Goal: Task Accomplishment & Management: Complete application form

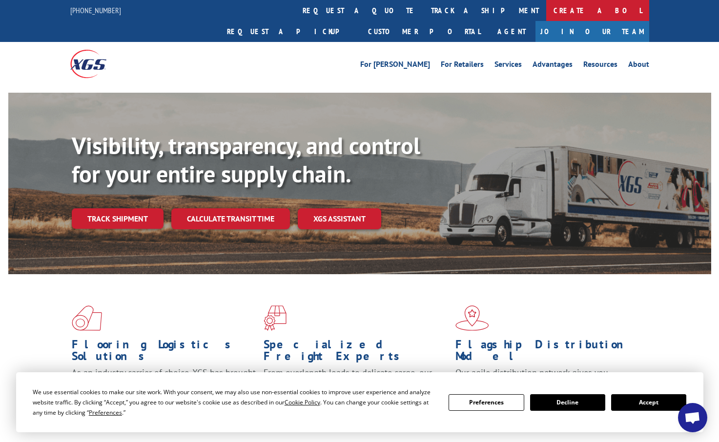
click at [546, 9] on link "Create a BOL" at bounding box center [597, 10] width 103 height 21
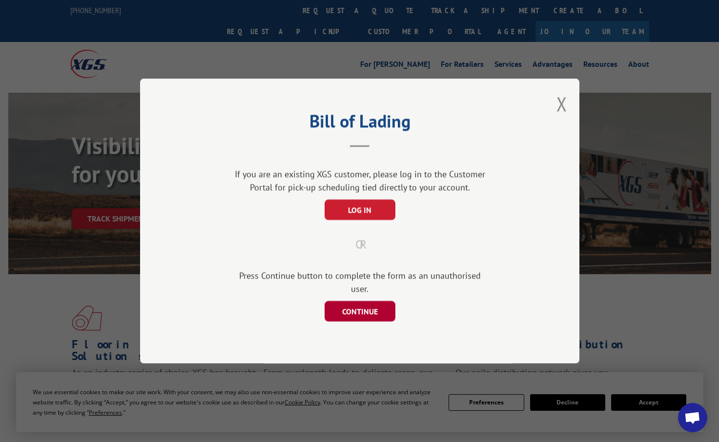
click at [359, 304] on button "CONTINUE" at bounding box center [359, 311] width 71 height 21
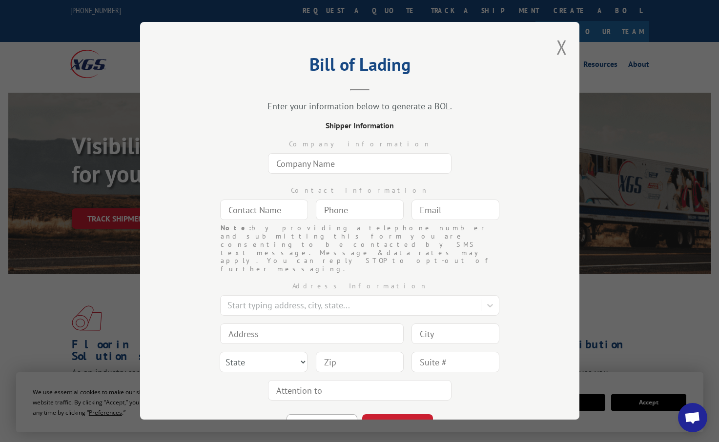
click at [324, 165] on input "text" at bounding box center [360, 163] width 184 height 21
type input "USA CARPETS"
type input "[PERSON_NAME]"
type input "[EMAIL_ADDRESS][DOMAIN_NAME]"
type input "[STREET_ADDRESS][PERSON_NAME]"
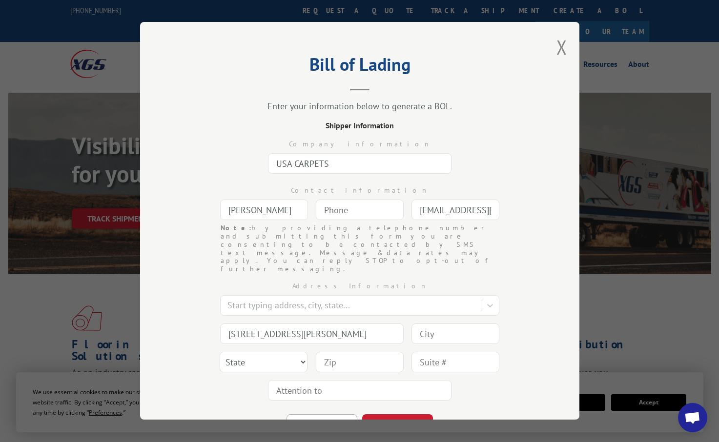
type input "[PERSON_NAME]"
select select "GA"
type input "30720"
click at [344, 213] on input "(___) ___-____" at bounding box center [360, 210] width 88 height 21
type input "[PHONE_NUMBER]"
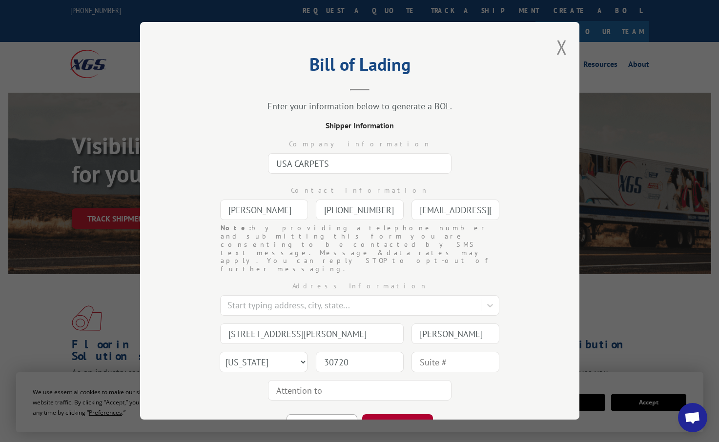
click at [408, 415] on button "CONTINUE" at bounding box center [397, 425] width 71 height 21
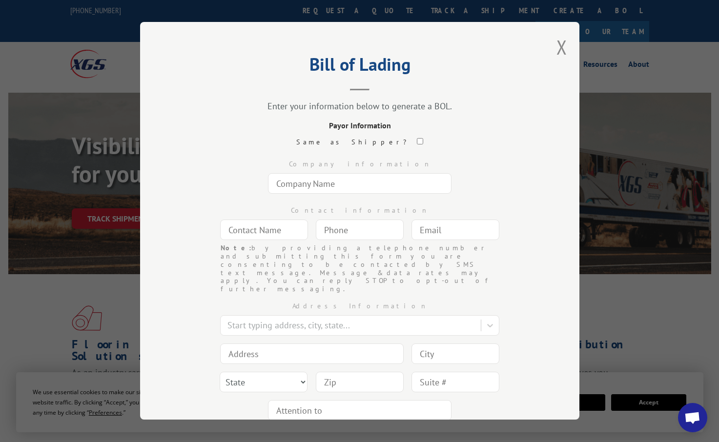
click at [417, 140] on input "checkbox" at bounding box center [420, 141] width 6 height 6
checkbox input "true"
type input "USA CARPETS"
type input "[PERSON_NAME]"
type input "[PHONE_NUMBER]"
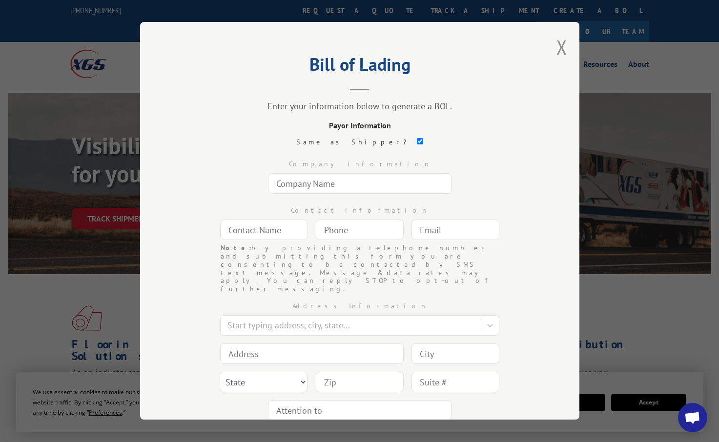
type input "[EMAIL_ADDRESS][DOMAIN_NAME]"
type input "[STREET_ADDRESS][PERSON_NAME]"
type input "[PERSON_NAME]"
select select "GA"
type input "30720"
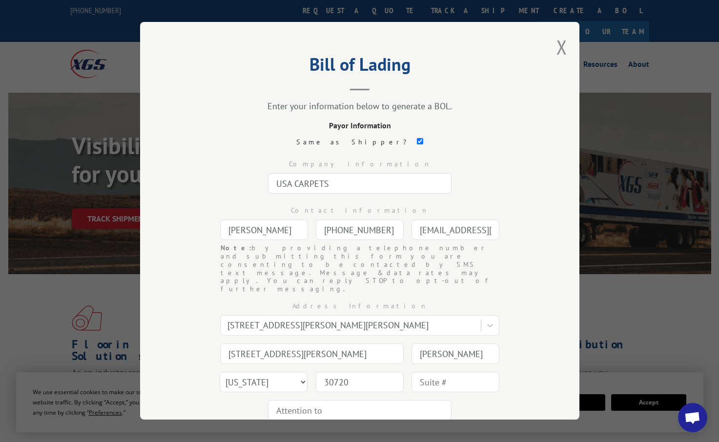
click at [410, 435] on button "CONTINUE" at bounding box center [397, 445] width 71 height 21
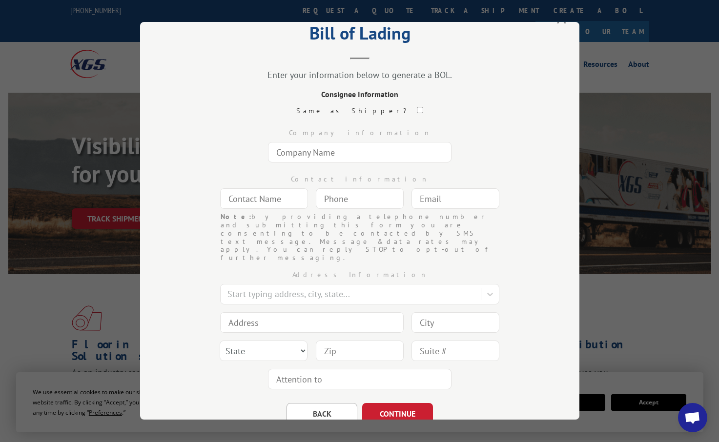
scroll to position [34, 0]
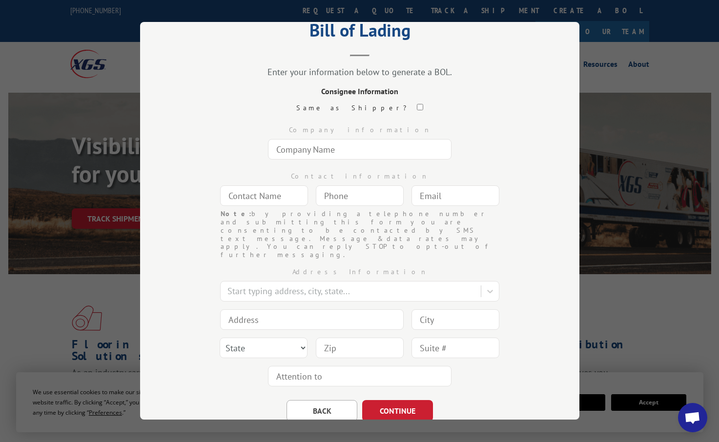
click at [276, 154] on input "text" at bounding box center [360, 149] width 184 height 21
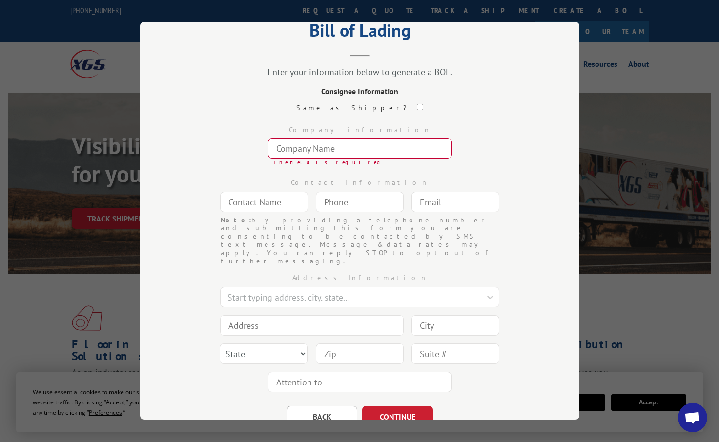
click at [246, 197] on input "text" at bounding box center [264, 202] width 88 height 21
type input "AN"
click at [301, 154] on input "text" at bounding box center [360, 148] width 184 height 21
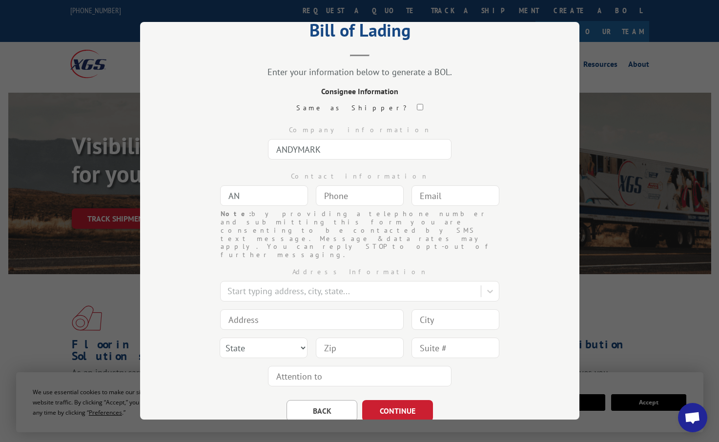
type input "ANDYMARK"
click at [242, 201] on input "AN" at bounding box center [264, 196] width 88 height 21
type input "A"
type input "MARK STULTS"
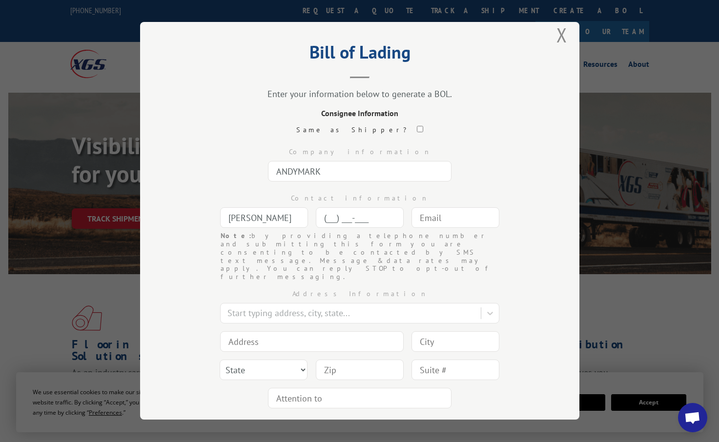
click at [319, 223] on input "(___) ___-____" at bounding box center [360, 218] width 88 height 21
type input "(815) 908-1109"
click at [415, 219] on input "text" at bounding box center [456, 218] width 88 height 21
type input "[EMAIL_ADDRESS][DOMAIN_NAME]"
type input "[STREET_ADDRESS][PERSON_NAME]"
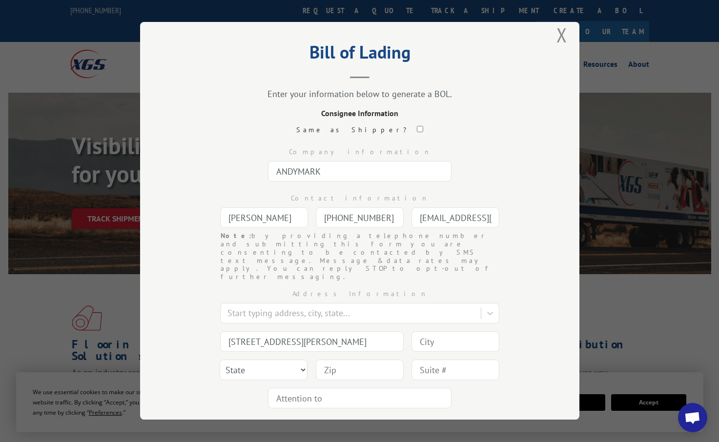
type input "[PERSON_NAME]"
select select "GA"
type input "30720"
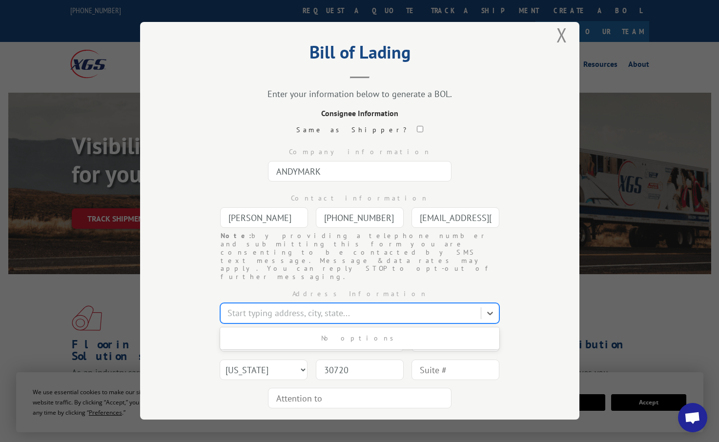
click at [253, 307] on div at bounding box center [352, 313] width 249 height 13
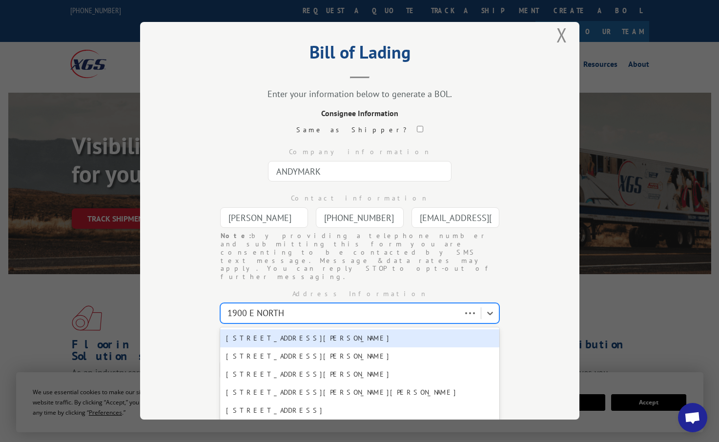
type input "1900 E NORTH"
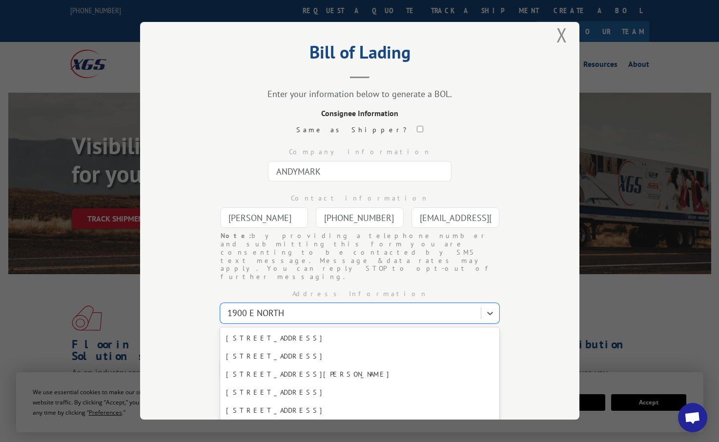
click at [282, 420] on div "1900 E North St, Kokomo, IN, 46901" at bounding box center [359, 429] width 279 height 18
type input "1900 E North St"
type input "Kokomo"
select select "IN"
type input "46901"
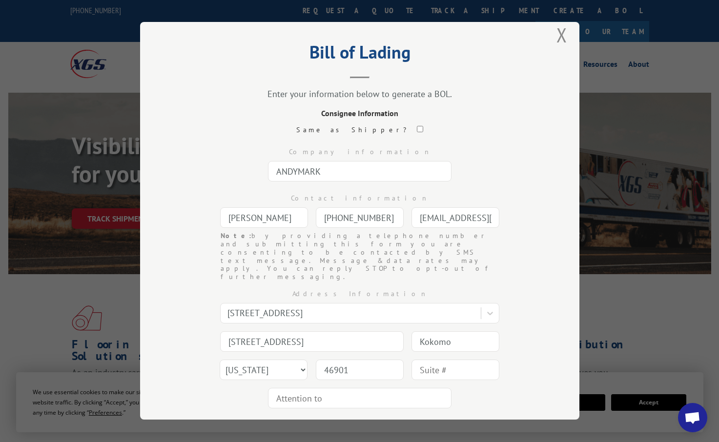
click at [387, 422] on button "CONTINUE" at bounding box center [397, 432] width 71 height 21
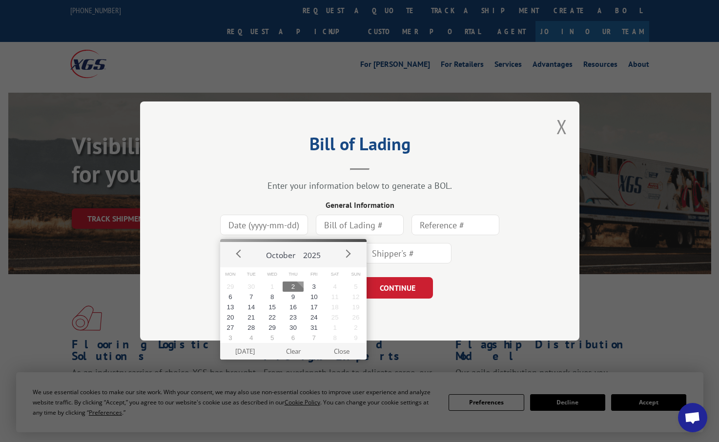
click at [273, 226] on input at bounding box center [264, 225] width 88 height 21
click at [293, 282] on button "2" at bounding box center [293, 287] width 21 height 10
type input "[DATE]"
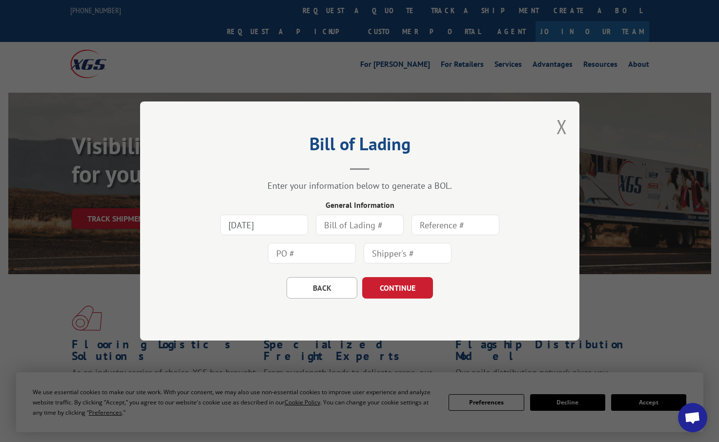
click at [343, 231] on input "text" at bounding box center [360, 225] width 88 height 21
type input "100125A-46901"
click at [406, 249] on input "text" at bounding box center [408, 253] width 88 height 21
type input "78718"
click at [408, 288] on button "CONTINUE" at bounding box center [397, 287] width 71 height 21
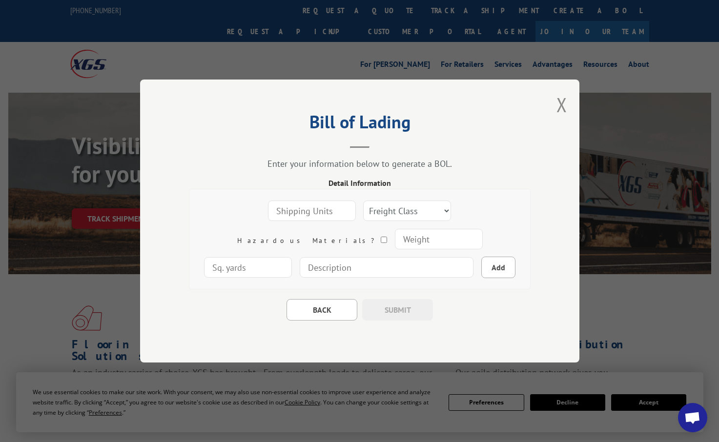
click at [290, 214] on input "number" at bounding box center [312, 211] width 88 height 21
type input "16"
click at [363, 212] on select "Freight Class 50 55 60 65 70 77 85 92 100 110 125 150 175 200 250 300 400 500 C…" at bounding box center [407, 211] width 88 height 21
select select "1"
click at [363, 212] on select "Freight Class 50 55 60 65 70 77 85 92 100 110 125 150 175 200 250 300 400 500 C…" at bounding box center [407, 211] width 88 height 21
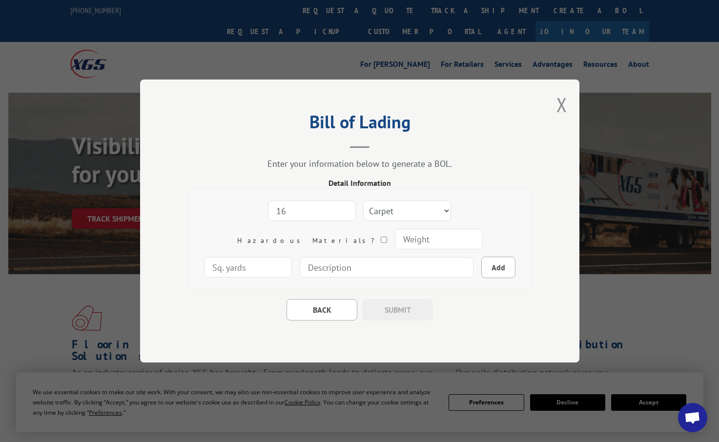
click at [395, 247] on input "number" at bounding box center [439, 239] width 88 height 21
type input "5904"
click at [292, 257] on input "number" at bounding box center [248, 267] width 88 height 21
type input "1680"
click at [325, 268] on input at bounding box center [387, 267] width 174 height 21
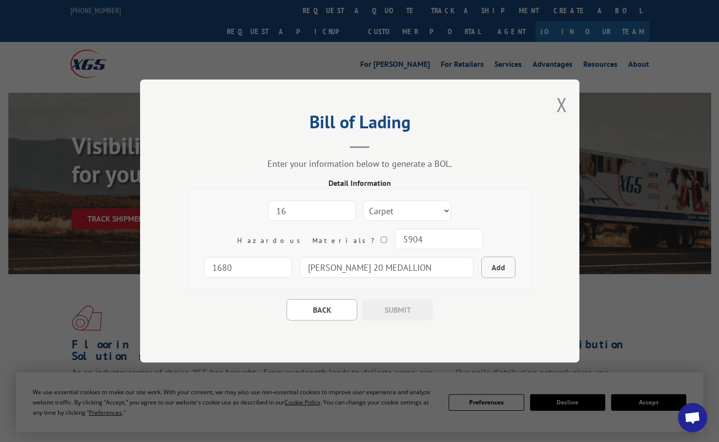
type input "[PERSON_NAME] 20 MEDALLION"
click at [482, 270] on button "Add" at bounding box center [499, 267] width 34 height 21
select select
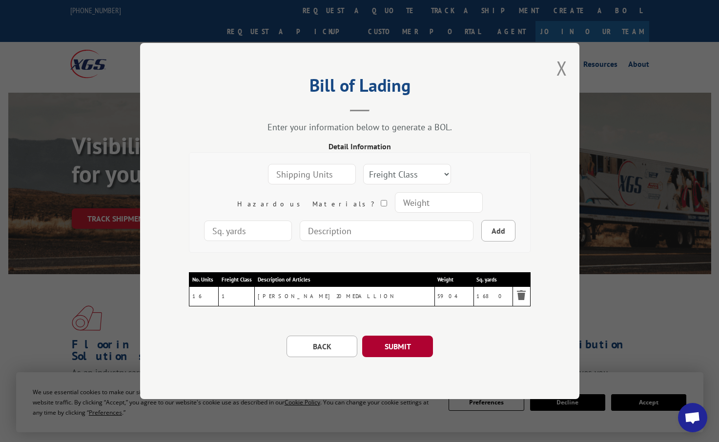
click at [410, 344] on button "SUBMIT" at bounding box center [397, 346] width 71 height 21
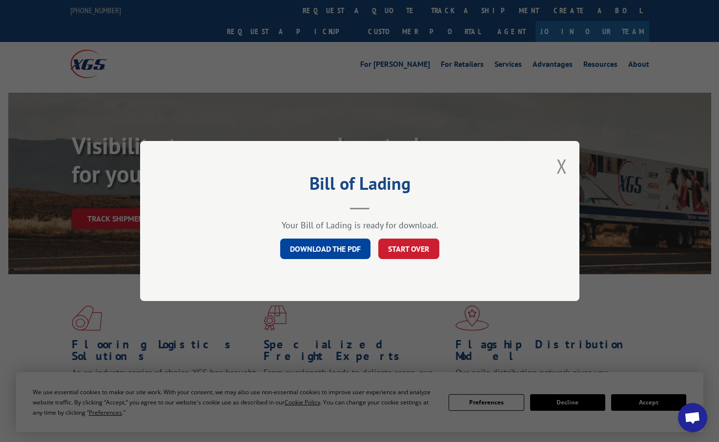
click at [325, 251] on link "DOWNLOAD THE PDF" at bounding box center [325, 249] width 90 height 21
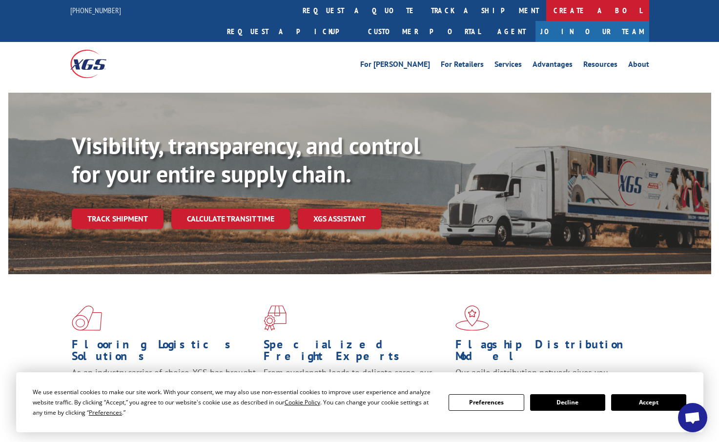
click at [546, 15] on link "Create a BOL" at bounding box center [597, 10] width 103 height 21
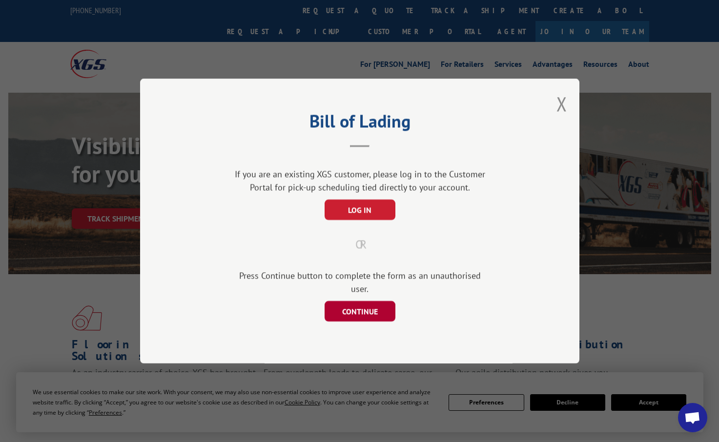
click at [365, 308] on button "CONTINUE" at bounding box center [359, 311] width 71 height 21
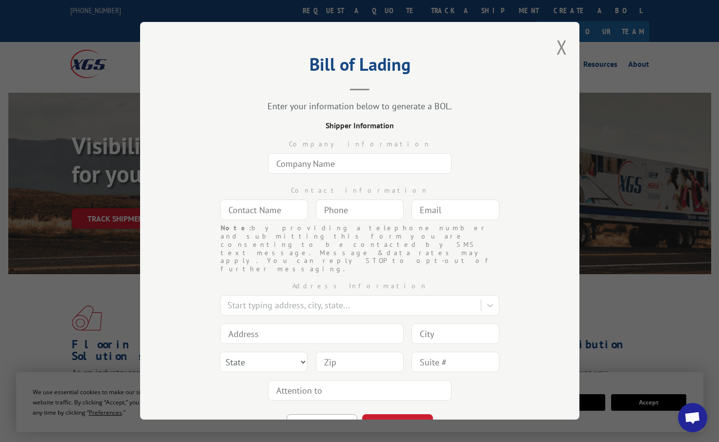
click at [348, 162] on input "text" at bounding box center [360, 163] width 184 height 21
type input "[PERSON_NAME]"
drag, startPoint x: 302, startPoint y: 167, endPoint x: 222, endPoint y: 168, distance: 80.1
click at [222, 168] on div "Company information DAVIS" at bounding box center [360, 154] width 342 height 46
type input "USA CARPETS"
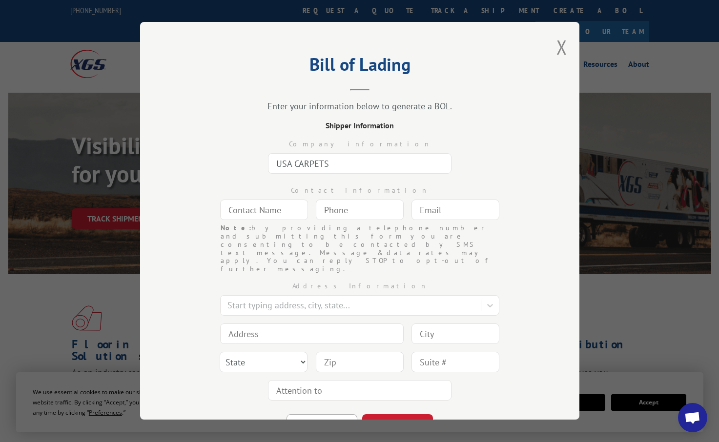
type input "[PERSON_NAME]"
type input "[EMAIL_ADDRESS][DOMAIN_NAME]"
type input "[STREET_ADDRESS][PERSON_NAME]"
type input "[PERSON_NAME]"
type input "30720"
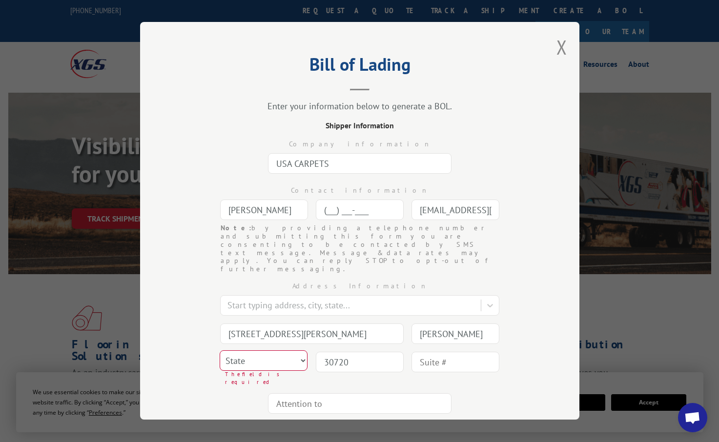
click at [332, 211] on input "(___) ___-____" at bounding box center [360, 210] width 88 height 21
type input "[PHONE_NUMBER]"
click at [166, 241] on div "Bill of Lading Enter your information below to generate a BOL. Shipper Informat…" at bounding box center [360, 221] width 440 height 398
click at [278, 351] on select "State [US_STATE] [US_STATE] [US_STATE] [US_STATE] [US_STATE] [US_STATE] [US_STA…" at bounding box center [264, 361] width 88 height 21
select select "GA"
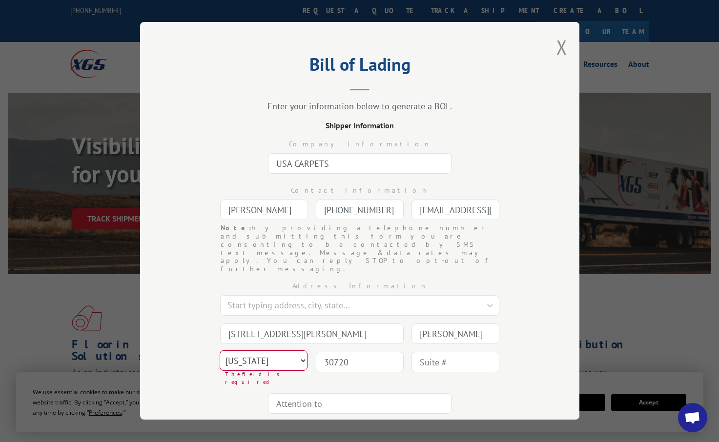
click at [220, 351] on select "State [US_STATE] [US_STATE] [US_STATE] [US_STATE] [US_STATE] [US_STATE] [US_STA…" at bounding box center [264, 361] width 88 height 21
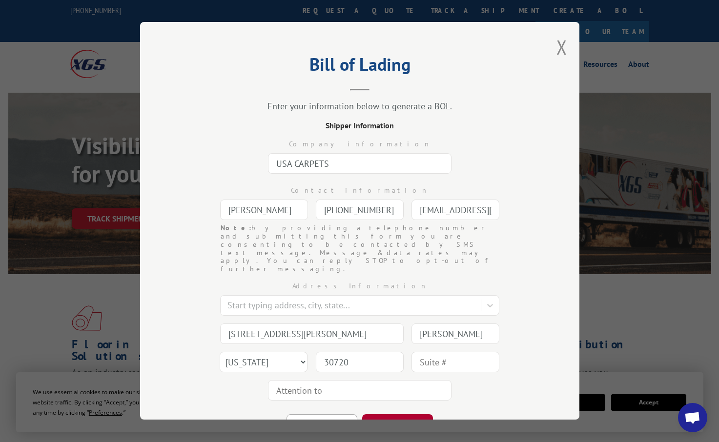
click at [410, 415] on button "CONTINUE" at bounding box center [397, 425] width 71 height 21
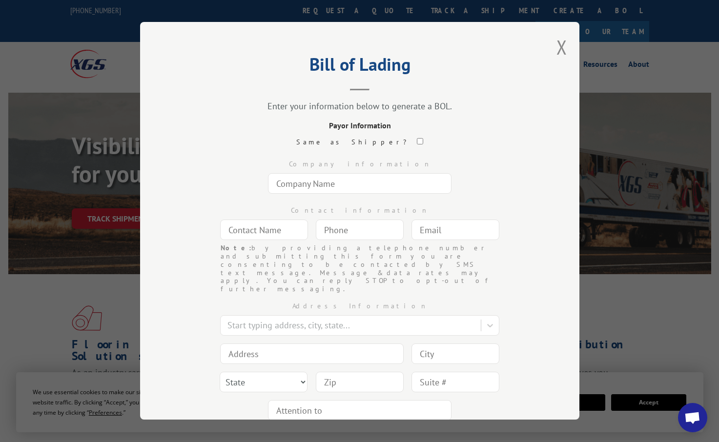
click at [417, 139] on input "checkbox" at bounding box center [420, 141] width 6 height 6
checkbox input "true"
type input "USA CARPETS"
type input "[PERSON_NAME]"
type input "[PHONE_NUMBER]"
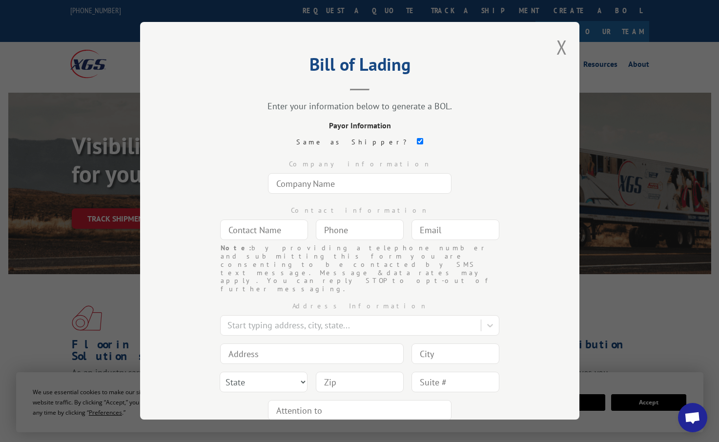
type input "[EMAIL_ADDRESS][DOMAIN_NAME]"
type input "[STREET_ADDRESS][PERSON_NAME]"
type input "[PERSON_NAME]"
select select "GA"
type input "30720"
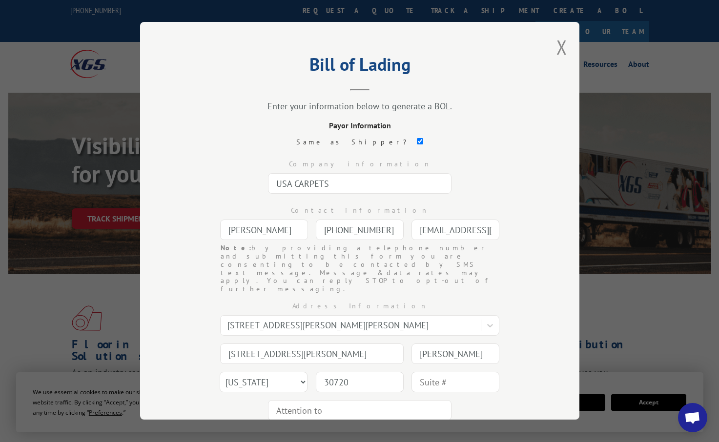
click at [415, 435] on button "CONTINUE" at bounding box center [397, 445] width 71 height 21
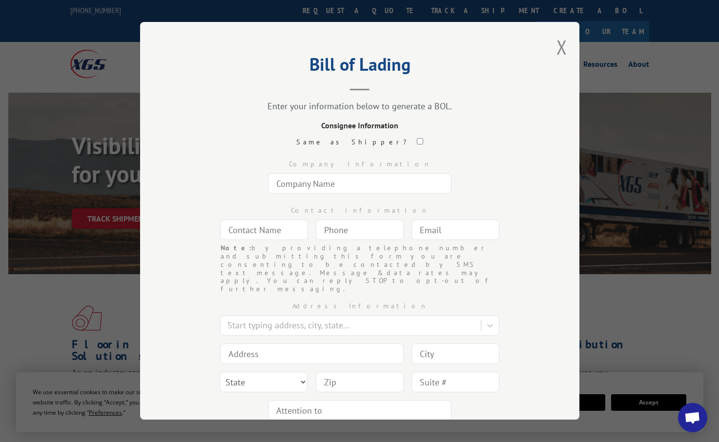
click at [324, 186] on input "text" at bounding box center [360, 183] width 184 height 21
type input "[PERSON_NAME] MECHATRONICS"
click at [261, 233] on input "text" at bounding box center [264, 230] width 88 height 21
type input "MIKE CORSETTO"
type input "(___) ___-____"
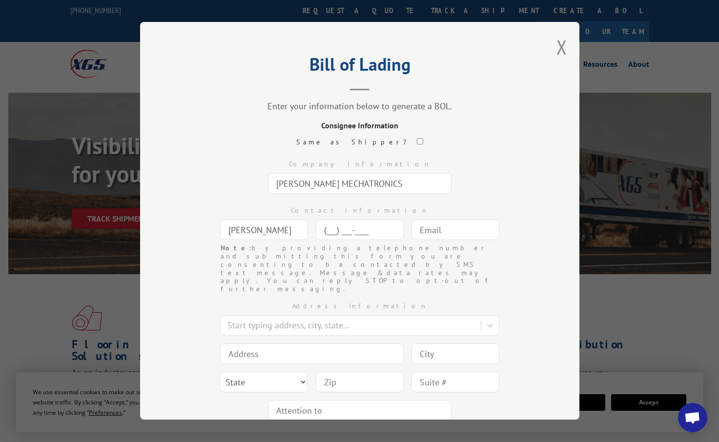
click at [327, 238] on input "(___) ___-____" at bounding box center [360, 230] width 88 height 21
type input "(___) ___-____"
click at [436, 231] on input "text" at bounding box center [456, 230] width 88 height 21
type input "(___) ___-____"
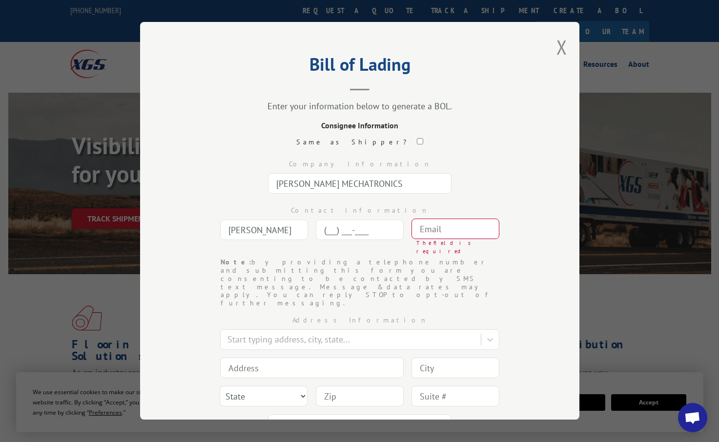
click at [336, 234] on input "(___) ___-____" at bounding box center [360, 230] width 88 height 21
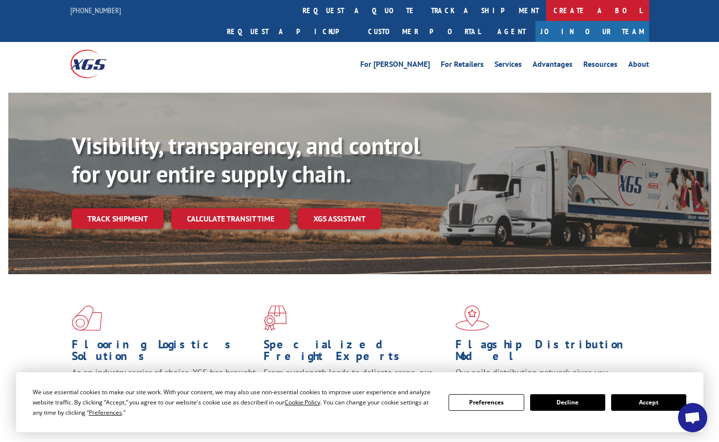
click at [546, 15] on link "Create a BOL" at bounding box center [597, 10] width 103 height 21
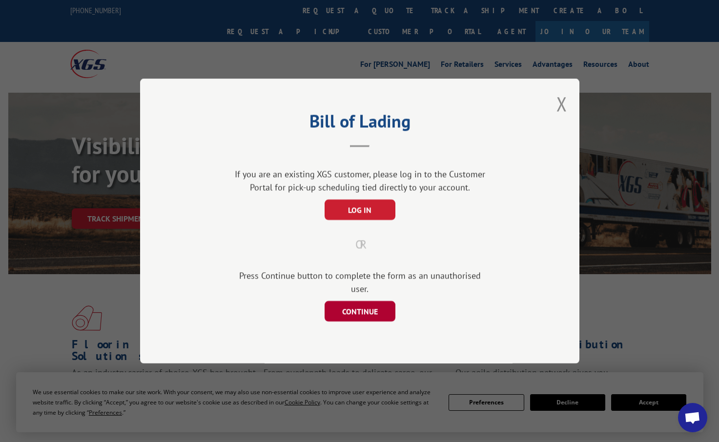
click at [375, 304] on button "CONTINUE" at bounding box center [359, 311] width 71 height 21
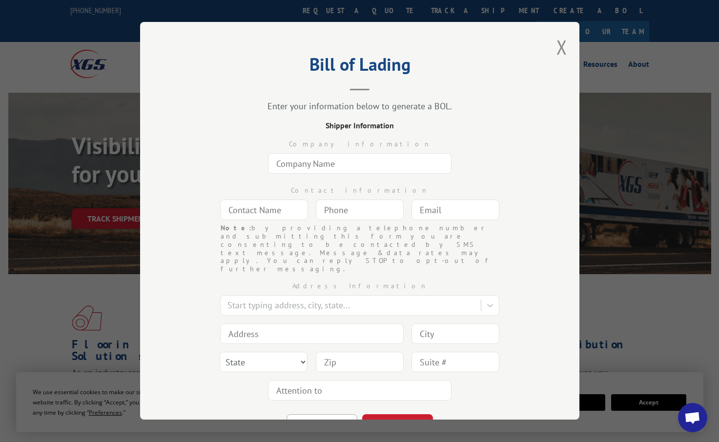
click at [353, 169] on input "text" at bounding box center [360, 163] width 184 height 21
type input "USA CARPETS"
type input "[PERSON_NAME]"
type input "[EMAIL_ADDRESS][DOMAIN_NAME]"
type input "[STREET_ADDRESS][PERSON_NAME]"
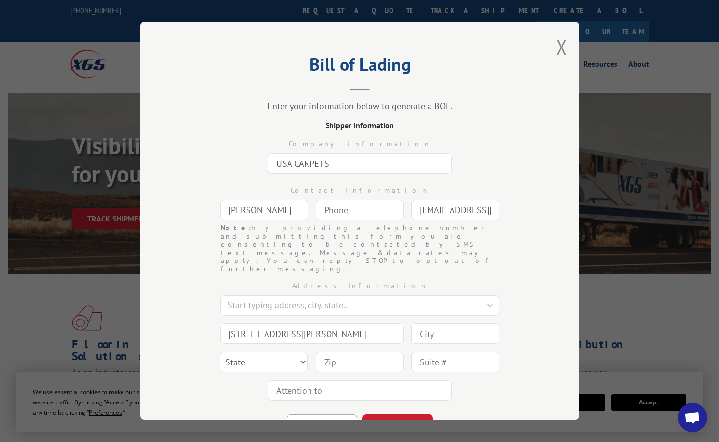
type input "[PERSON_NAME]"
select select "GA"
type input "30720"
click at [323, 207] on input "(___) ___-____" at bounding box center [360, 210] width 88 height 21
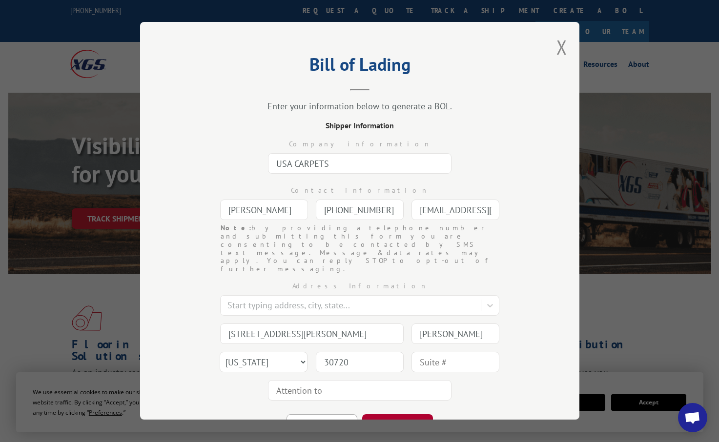
type input "[PHONE_NUMBER]"
click at [392, 415] on button "CONTINUE" at bounding box center [397, 425] width 71 height 21
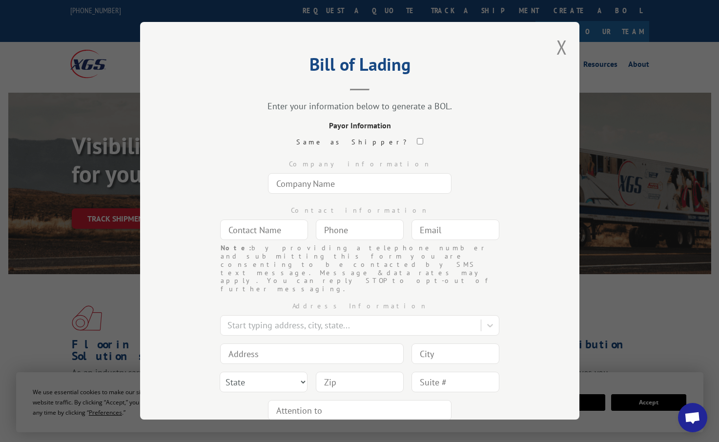
click at [392, 425] on div "BACK CONTINUE" at bounding box center [360, 440] width 342 height 31
click at [386, 140] on div "Same as Shipper?" at bounding box center [360, 142] width 342 height 10
click at [417, 140] on input "checkbox" at bounding box center [420, 141] width 6 height 6
checkbox input "true"
type input "USA CARPETS"
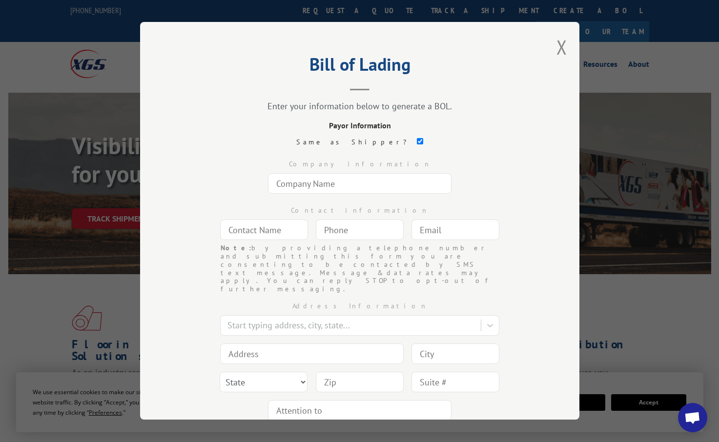
type input "[PERSON_NAME]"
type input "[PHONE_NUMBER]"
type input "[EMAIL_ADDRESS][DOMAIN_NAME]"
type input "[STREET_ADDRESS][PERSON_NAME]"
type input "[PERSON_NAME]"
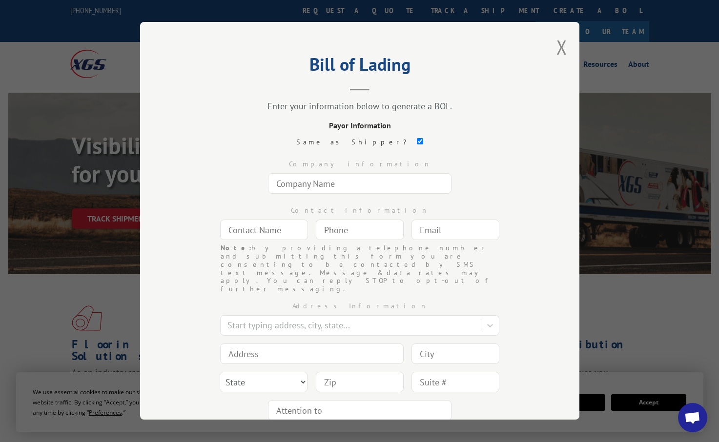
select select "GA"
type input "30720"
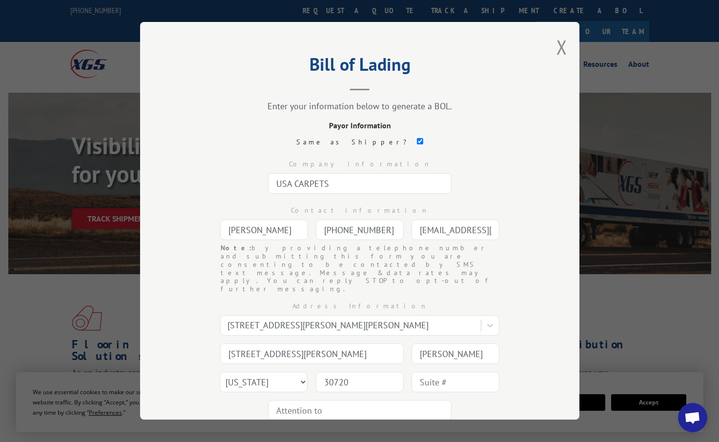
click at [406, 435] on button "CONTINUE" at bounding box center [397, 445] width 71 height 21
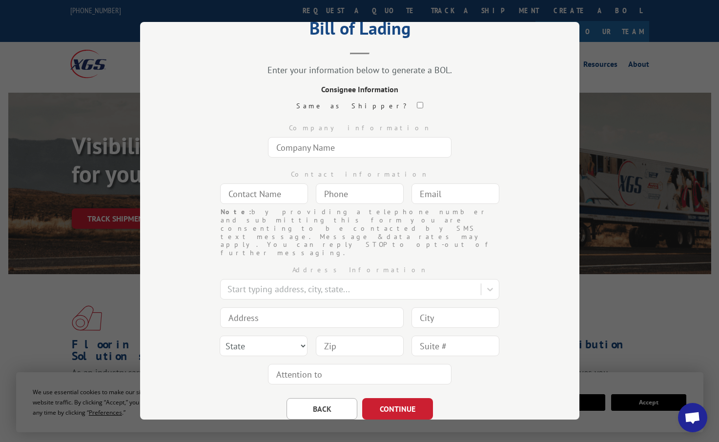
scroll to position [54, 0]
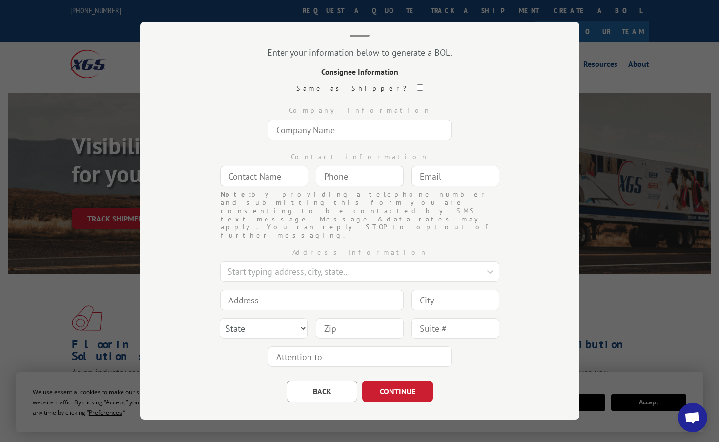
click at [282, 135] on input "text" at bounding box center [360, 130] width 184 height 21
type input "[PERSON_NAME] MECHATRONICS"
click at [244, 177] on input "text" at bounding box center [264, 176] width 88 height 21
type input "[PERSON_NAME]"
click at [338, 179] on input "(___) ___-____" at bounding box center [360, 176] width 88 height 21
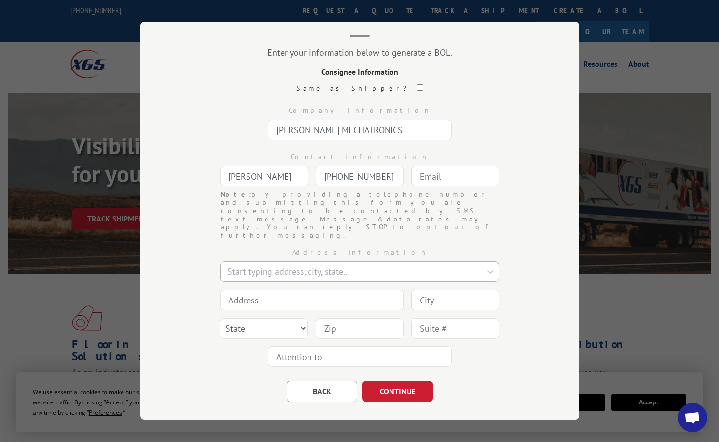
type input "[PHONE_NUMBER]"
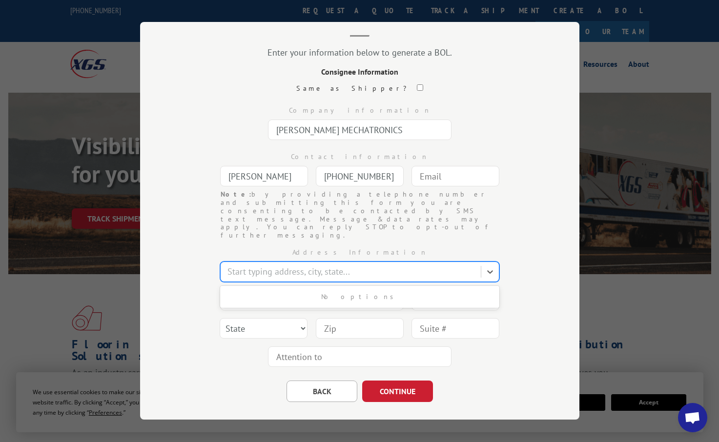
click at [256, 266] on div at bounding box center [352, 272] width 249 height 13
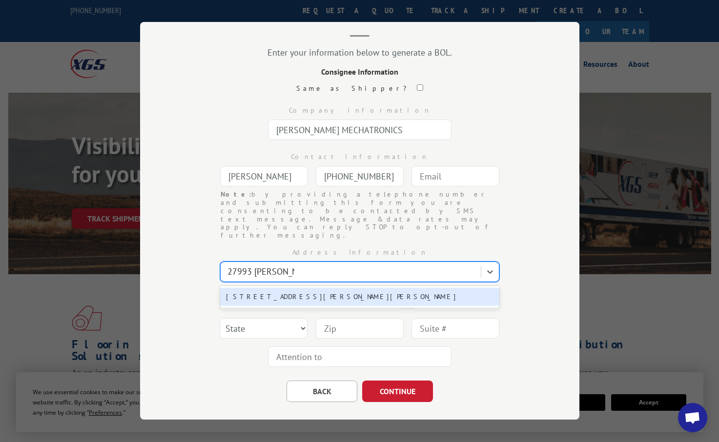
type input "[STREET_ADDRESS][PERSON_NAME]"
click at [295, 288] on div "[STREET_ADDRESS][PERSON_NAME][PERSON_NAME]" at bounding box center [359, 297] width 279 height 18
type input "[STREET_ADDRESS][PERSON_NAME]"
type input "[PERSON_NAME]"
select select "CA"
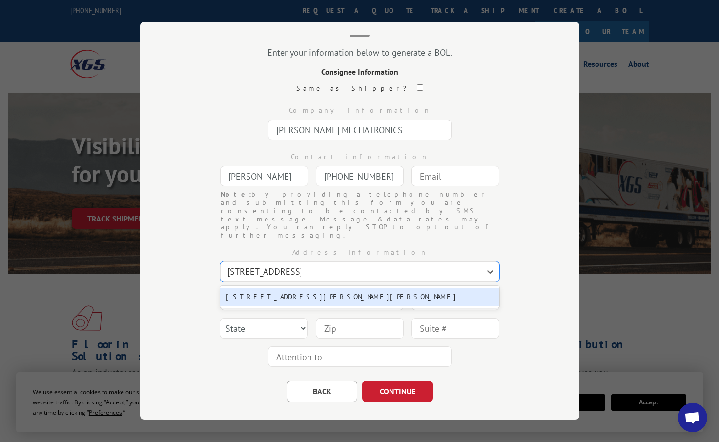
type input "95618"
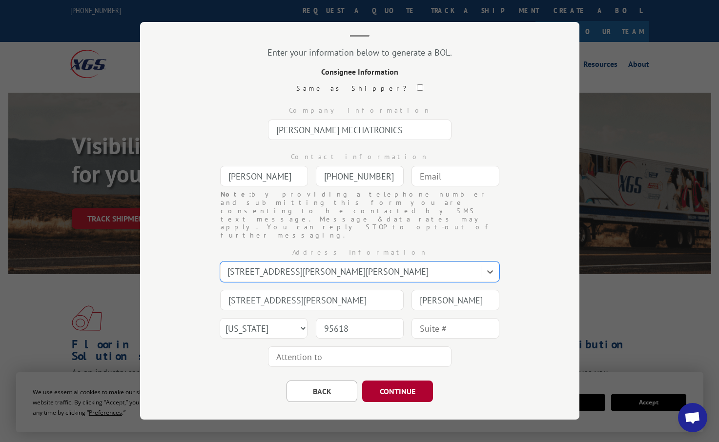
click at [395, 381] on button "CONTINUE" at bounding box center [397, 391] width 71 height 21
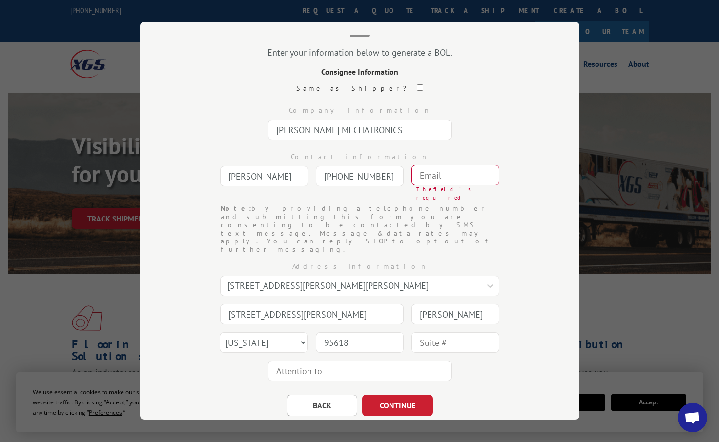
click at [428, 183] on input "text" at bounding box center [456, 175] width 88 height 21
type input "[EMAIL_ADDRESS][DOMAIN_NAME]"
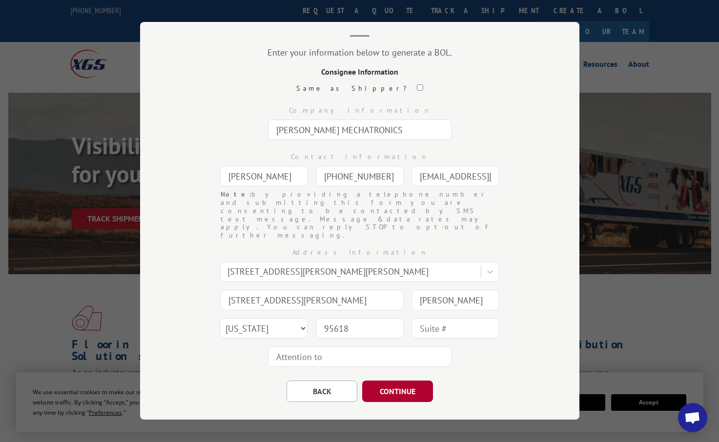
click at [409, 381] on button "CONTINUE" at bounding box center [397, 391] width 71 height 21
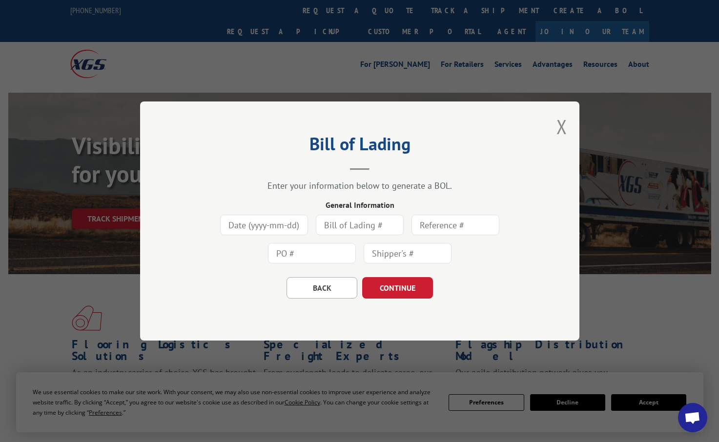
scroll to position [0, 0]
click at [243, 224] on input at bounding box center [264, 225] width 88 height 21
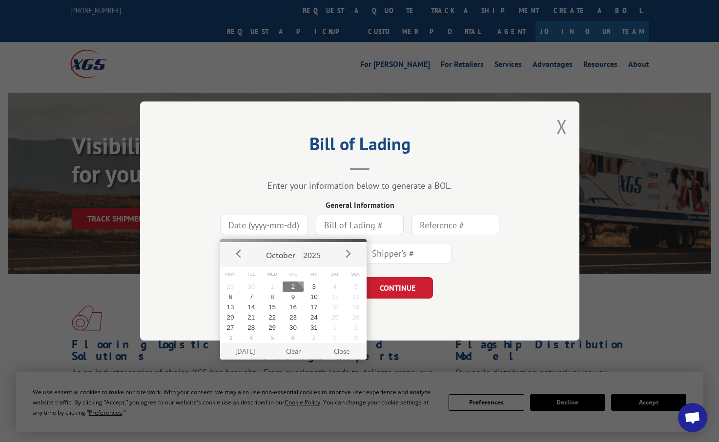
click at [294, 287] on button "2" at bounding box center [293, 287] width 21 height 10
type input "[DATE]"
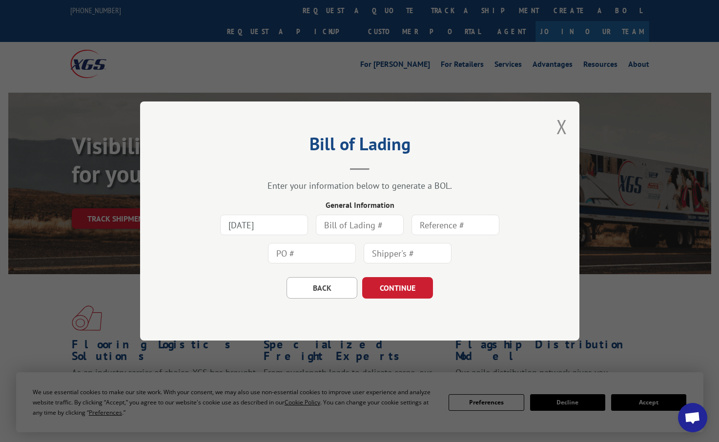
click at [364, 227] on input "text" at bounding box center [360, 225] width 88 height 21
type input "10225B-95618"
click at [387, 259] on input "text" at bounding box center [408, 253] width 88 height 21
type input "78718"
click at [405, 290] on button "CONTINUE" at bounding box center [397, 287] width 71 height 21
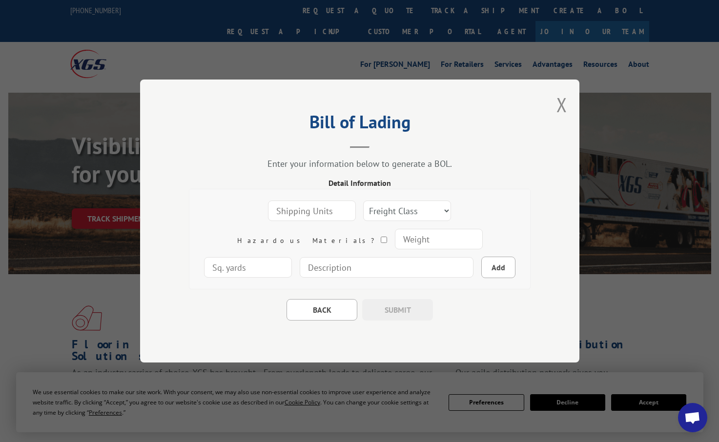
click at [271, 210] on input "number" at bounding box center [312, 211] width 88 height 21
type input "12"
click at [367, 212] on select "Freight Class 50 55 60 65 70 77 85 92 100 110 125 150 175 200 250 300 400 500 C…" at bounding box center [407, 211] width 88 height 21
select select "1"
click at [363, 201] on select "Freight Class 50 55 60 65 70 77 85 92 100 110 125 150 175 200 250 300 400 500 C…" at bounding box center [407, 211] width 88 height 21
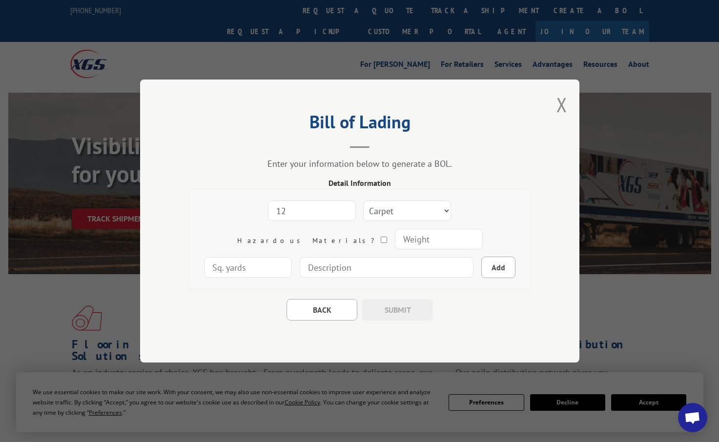
click at [395, 243] on input "number" at bounding box center [439, 239] width 88 height 21
type input "4802"
click at [292, 257] on input "number" at bounding box center [248, 267] width 88 height 21
type input "1406"
click at [389, 270] on input at bounding box center [387, 267] width 174 height 21
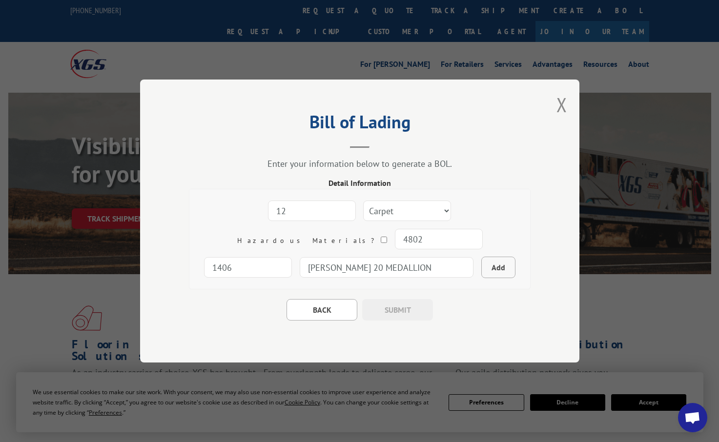
type input "[PERSON_NAME] 20 MEDALLION"
click at [482, 265] on button "Add" at bounding box center [499, 267] width 34 height 21
select select
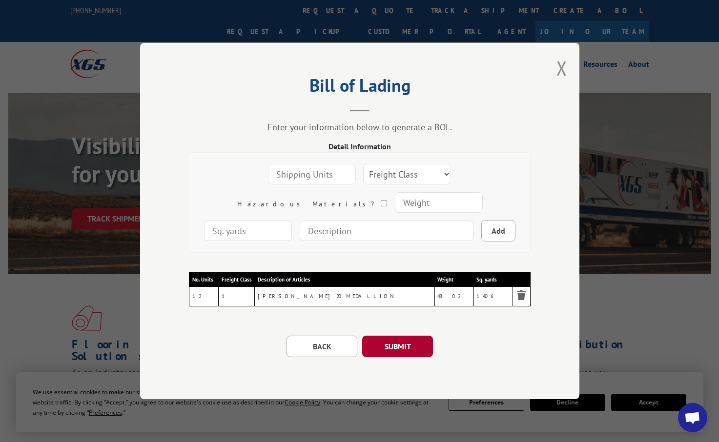
click at [404, 346] on button "SUBMIT" at bounding box center [397, 346] width 71 height 21
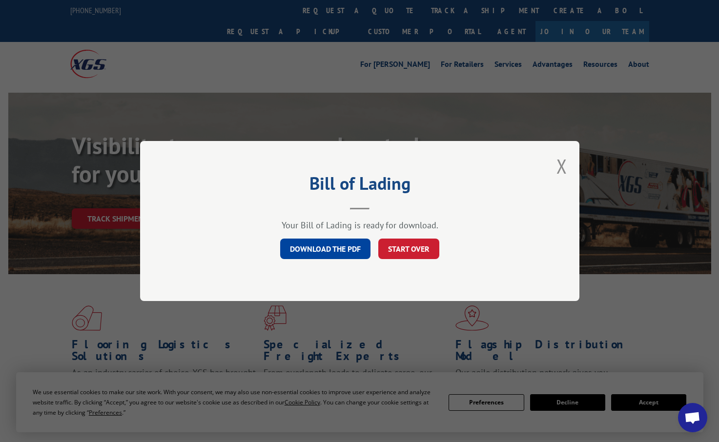
click at [352, 252] on link "DOWNLOAD THE PDF" at bounding box center [325, 249] width 90 height 21
click at [401, 251] on button "START OVER" at bounding box center [408, 249] width 61 height 21
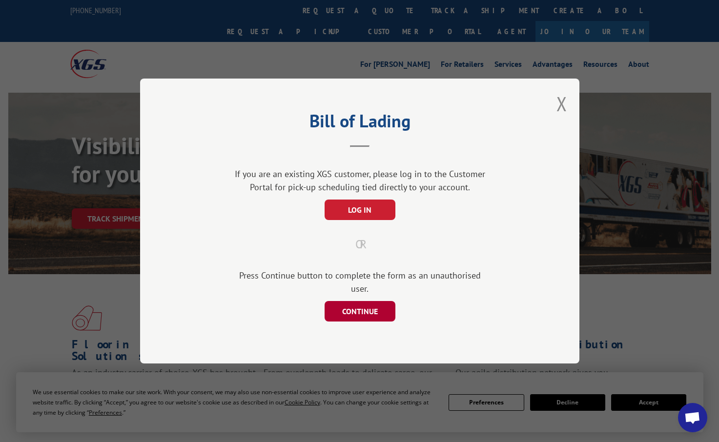
click at [356, 302] on button "CONTINUE" at bounding box center [359, 311] width 71 height 21
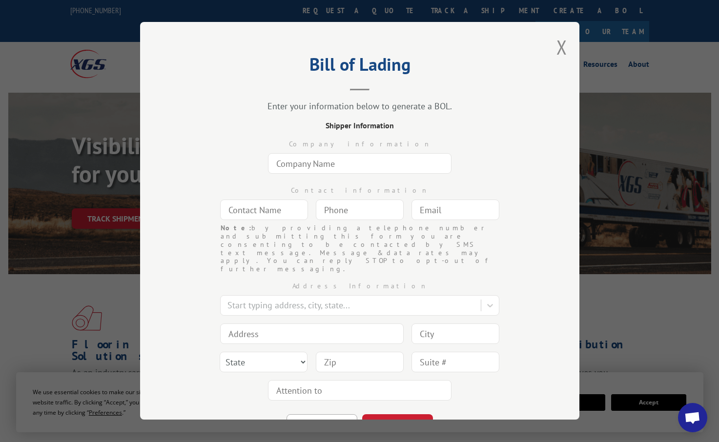
click at [342, 162] on input "text" at bounding box center [360, 163] width 184 height 21
type input "USA CARPETS"
type input "[PERSON_NAME]"
type input "[EMAIL_ADDRESS][DOMAIN_NAME]"
type input "[STREET_ADDRESS][PERSON_NAME]"
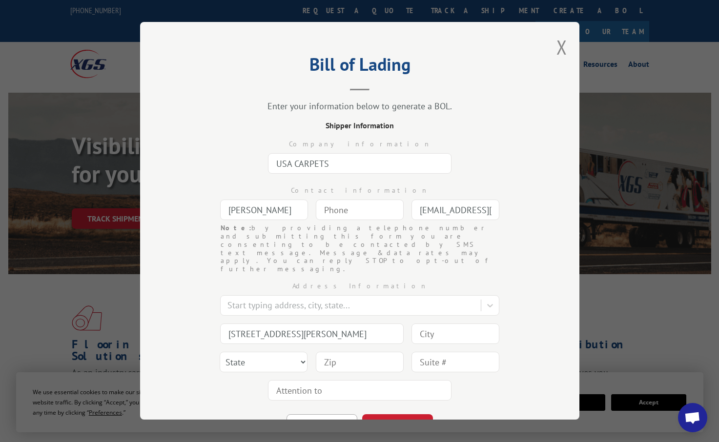
type input "[PERSON_NAME]"
type input "30720"
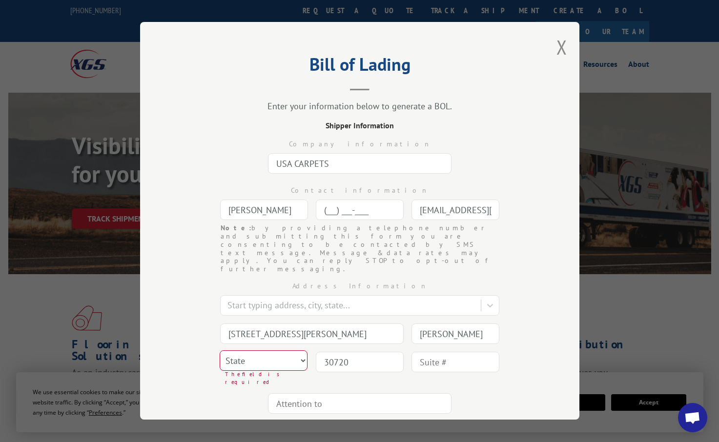
click at [334, 203] on input "(___) ___-____" at bounding box center [360, 210] width 88 height 21
type input "[PHONE_NUMBER]"
click at [150, 239] on div "Bill of Lading Enter your information below to generate a BOL. Shipper Informat…" at bounding box center [360, 221] width 440 height 398
click at [275, 351] on select "State [US_STATE] [US_STATE] [US_STATE] [US_STATE] [US_STATE] [US_STATE] [US_STA…" at bounding box center [264, 361] width 88 height 21
select select "GA"
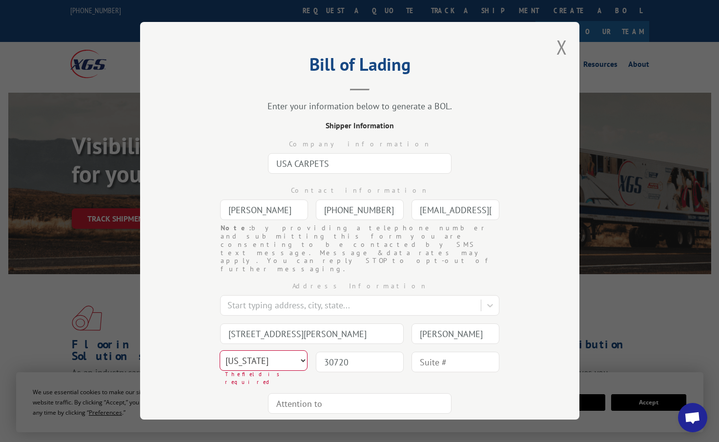
click at [220, 351] on select "State [US_STATE] [US_STATE] [US_STATE] [US_STATE] [US_STATE] [US_STATE] [US_STA…" at bounding box center [264, 361] width 88 height 21
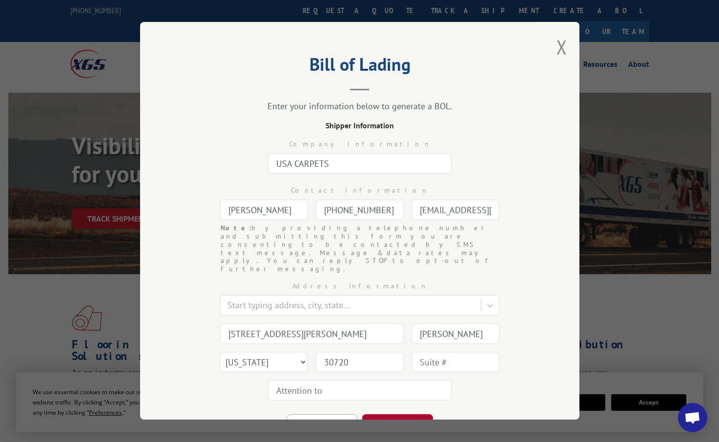
click at [383, 415] on button "CONTINUE" at bounding box center [397, 425] width 71 height 21
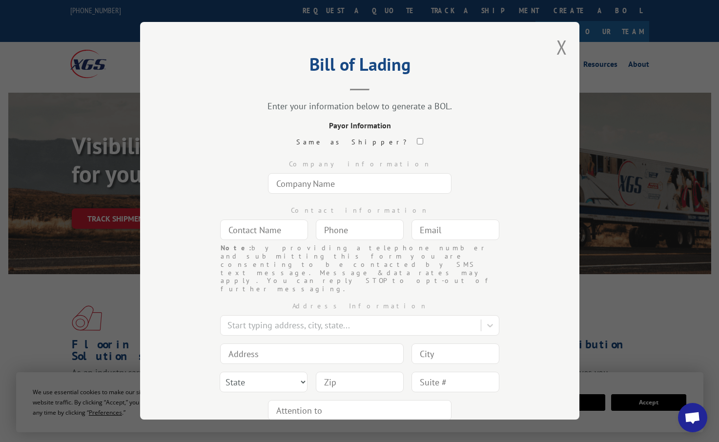
click at [417, 140] on input "checkbox" at bounding box center [420, 141] width 6 height 6
checkbox input "true"
type input "USA CARPETS"
type input "[PERSON_NAME]"
type input "[PHONE_NUMBER]"
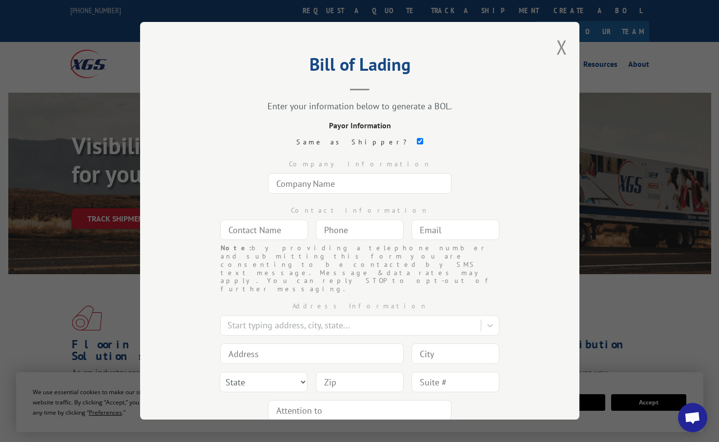
type input "[EMAIL_ADDRESS][DOMAIN_NAME]"
type input "[STREET_ADDRESS][PERSON_NAME]"
type input "[PERSON_NAME]"
select select "GA"
type input "30720"
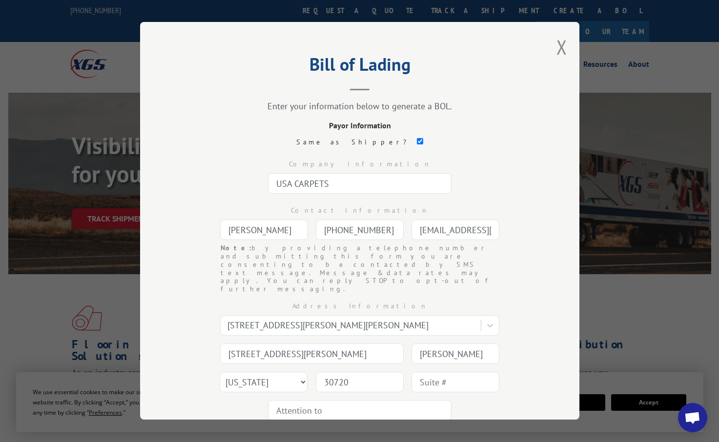
click at [412, 435] on button "CONTINUE" at bounding box center [397, 445] width 71 height 21
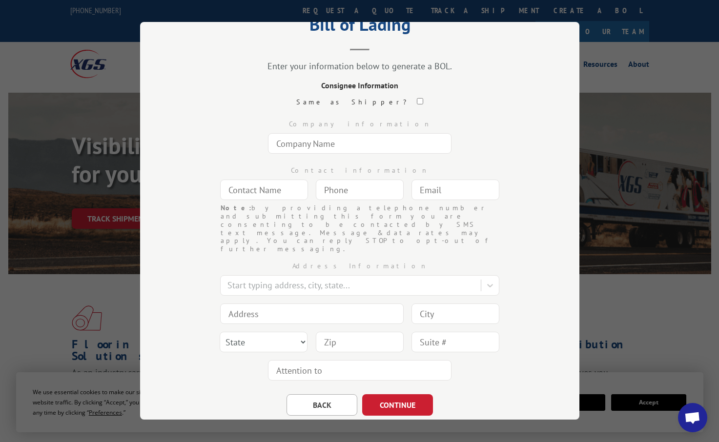
scroll to position [41, 0]
click at [288, 146] on input "text" at bounding box center [360, 143] width 184 height 21
type input "SI SE PUEDE FOUNDATIONF"
click at [265, 193] on input "text" at bounding box center [264, 189] width 88 height 21
type input "[PERSON_NAME]"
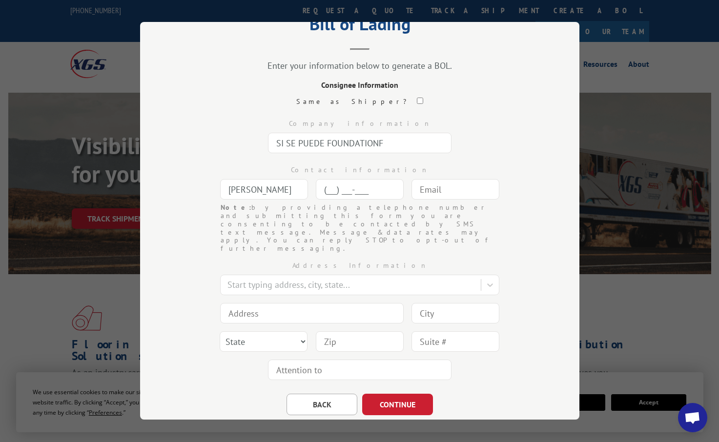
click at [330, 189] on input "(___) ___-____" at bounding box center [360, 189] width 88 height 21
click at [354, 188] on input "(480) ___-____" at bounding box center [360, 189] width 88 height 21
click at [364, 189] on input "(480) 266-____" at bounding box center [360, 189] width 88 height 21
type input "(480) 266-_992"
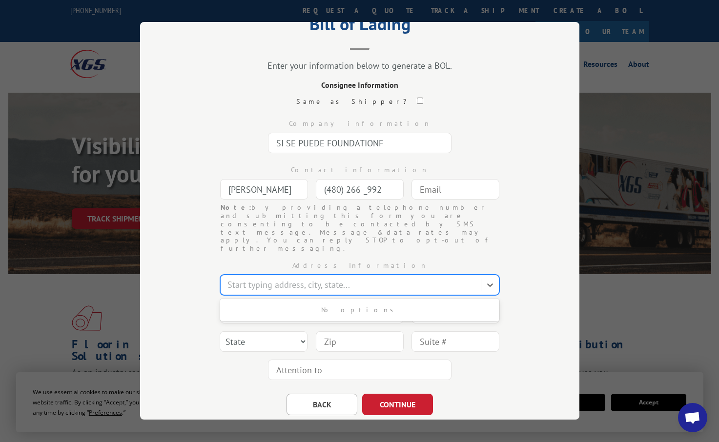
click at [267, 279] on div at bounding box center [352, 285] width 249 height 13
click at [267, 279] on div "3" at bounding box center [352, 285] width 249 height 13
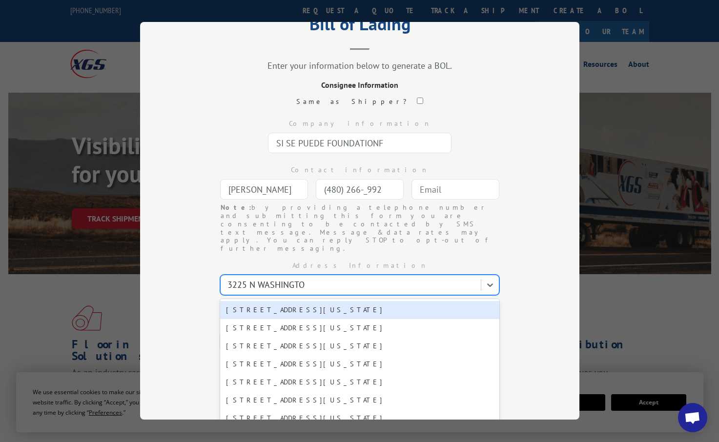
type input "[GEOGRAPHIC_DATA][US_STATE]"
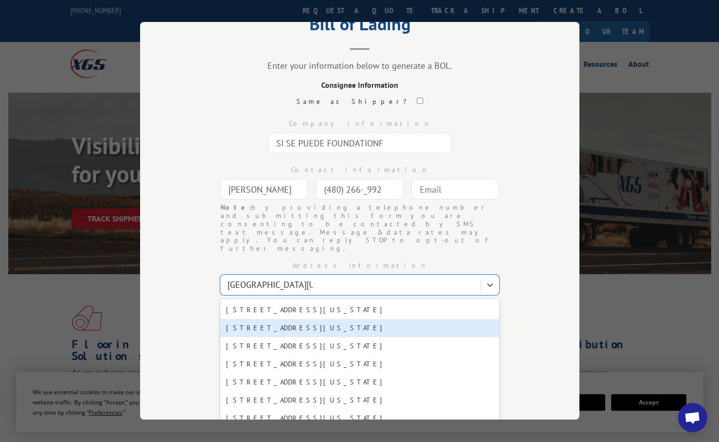
click at [320, 319] on div "[STREET_ADDRESS][US_STATE]" at bounding box center [359, 328] width 279 height 18
type input "[STREET_ADDRESS][US_STATE]"
type input "[PERSON_NAME]"
select select "AZ"
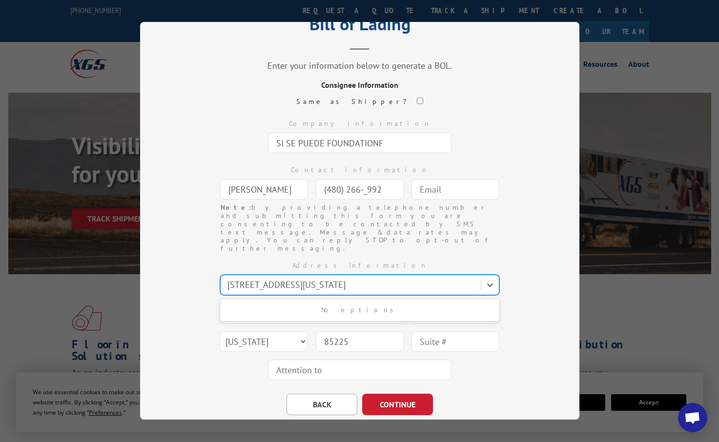
click at [389, 279] on div at bounding box center [352, 285] width 249 height 13
click at [383, 279] on div at bounding box center [352, 285] width 249 height 13
click at [387, 279] on div at bounding box center [352, 285] width 249 height 13
click at [488, 284] on icon at bounding box center [490, 285] width 6 height 3
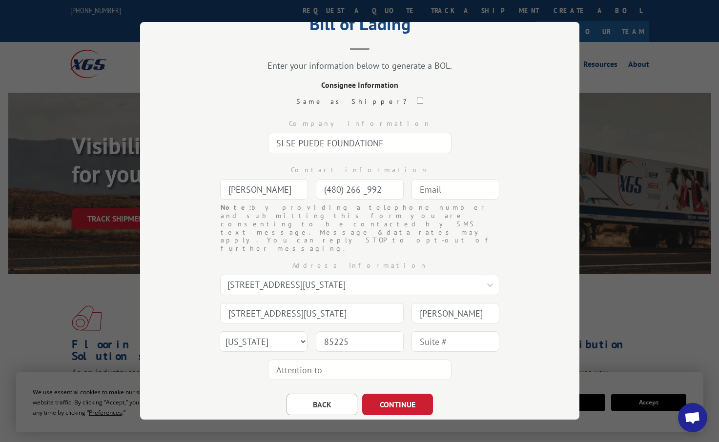
click at [346, 332] on input "85225" at bounding box center [360, 342] width 88 height 21
type input "85226"
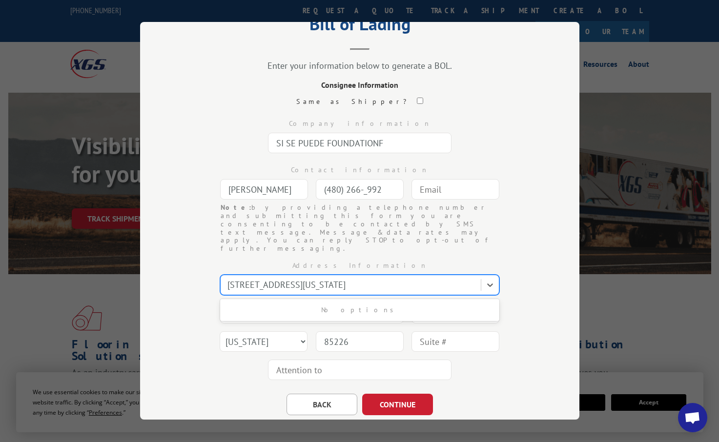
click at [384, 279] on div at bounding box center [352, 285] width 249 height 13
click at [288, 280] on input "[STREET_ADDRESS]" at bounding box center [268, 285] width 81 height 11
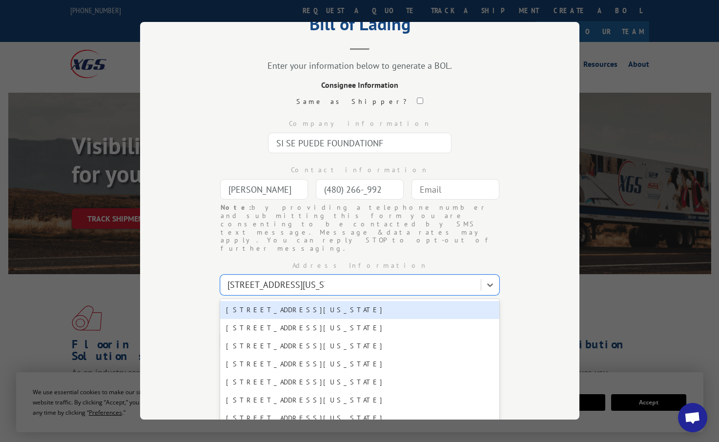
type input "[STREET_ADDRESS][US_STATE]"
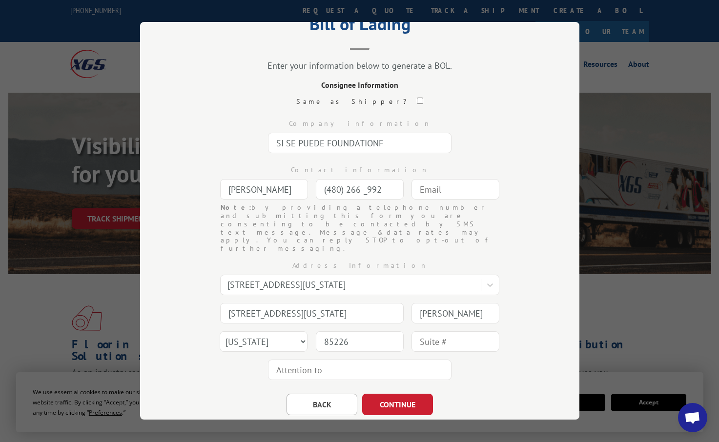
click at [659, 290] on div "Bill of Lading Enter your information below to generate a BOL. Consignee Inform…" at bounding box center [359, 221] width 719 height 442
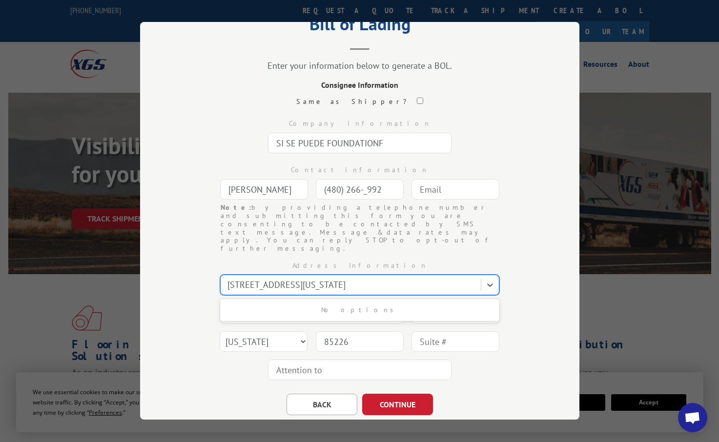
click at [362, 279] on div at bounding box center [352, 285] width 249 height 13
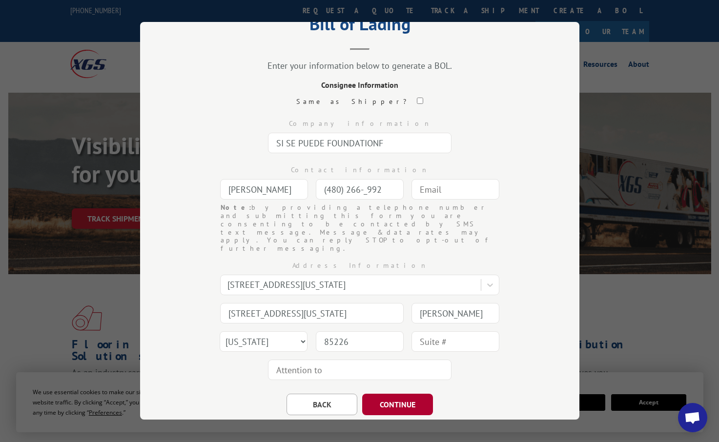
click at [419, 394] on button "CONTINUE" at bounding box center [397, 404] width 71 height 21
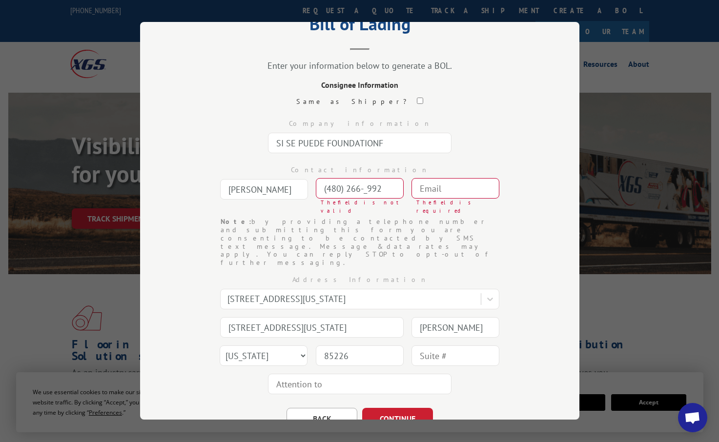
click at [378, 191] on input "(480) 266-_992" at bounding box center [360, 188] width 88 height 21
type input "(480) 266-_992"
click at [424, 187] on input "text" at bounding box center [456, 188] width 88 height 21
type input "[EMAIL_ADDRESS][DOMAIN_NAME]"
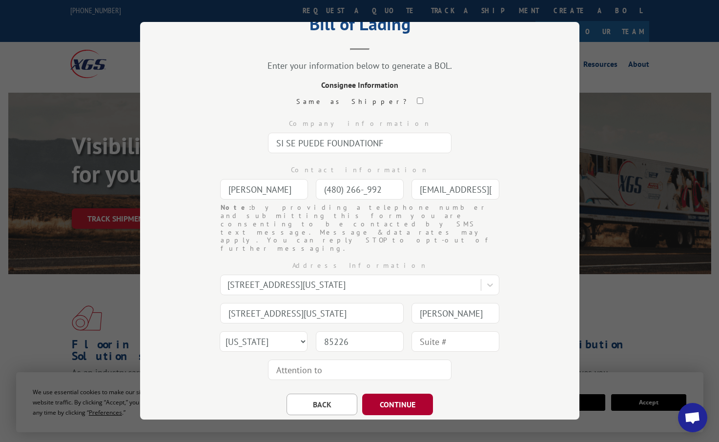
click at [387, 394] on button "CONTINUE" at bounding box center [397, 404] width 71 height 21
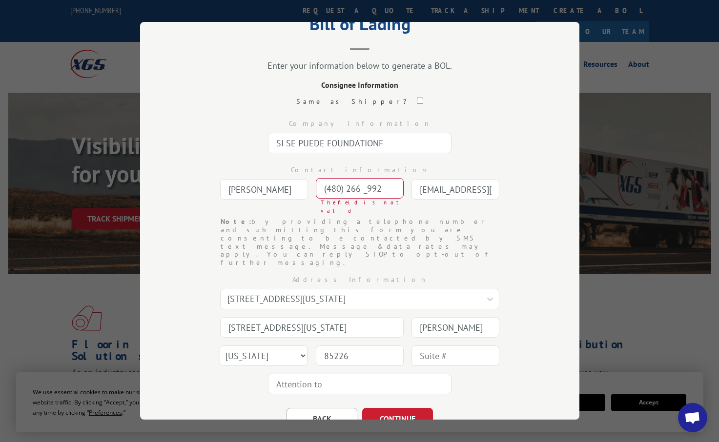
click at [329, 194] on input "(480) 266-_992" at bounding box center [360, 188] width 88 height 21
drag, startPoint x: 338, startPoint y: 189, endPoint x: 314, endPoint y: 186, distance: 24.7
click at [316, 186] on input "(480) 266-_992" at bounding box center [360, 188] width 88 height 21
click at [361, 188] on input "(480) 266-_992" at bounding box center [360, 188] width 88 height 21
click at [381, 187] on input "(480) 266-__92" at bounding box center [360, 188] width 88 height 21
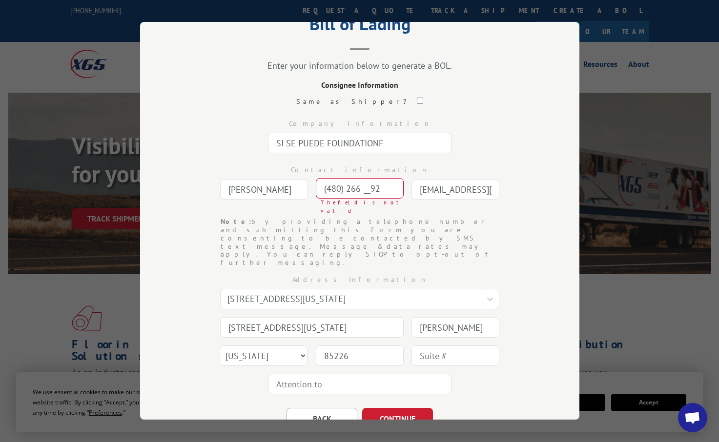
drag, startPoint x: 381, startPoint y: 187, endPoint x: 360, endPoint y: 187, distance: 21.0
click at [360, 187] on input "(480) 266-__92" at bounding box center [360, 188] width 88 height 21
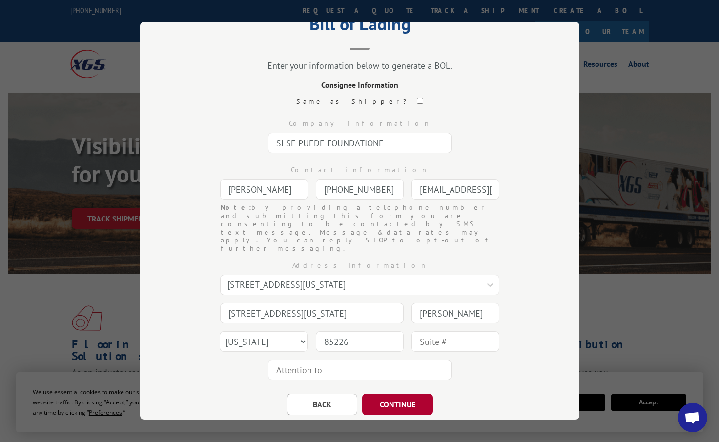
type input "[PHONE_NUMBER]"
click at [403, 394] on button "CONTINUE" at bounding box center [397, 404] width 71 height 21
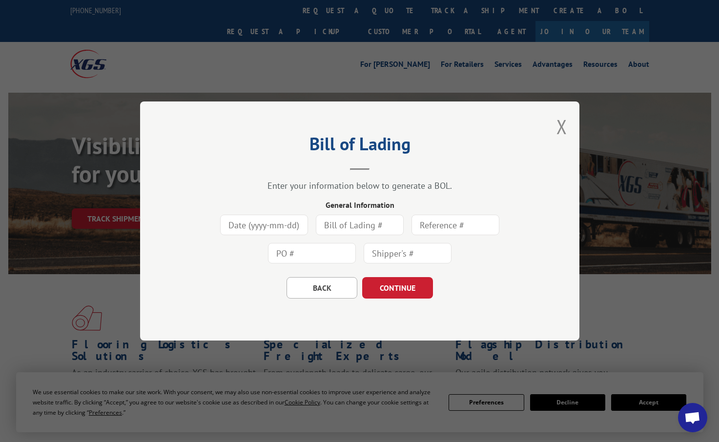
scroll to position [0, 0]
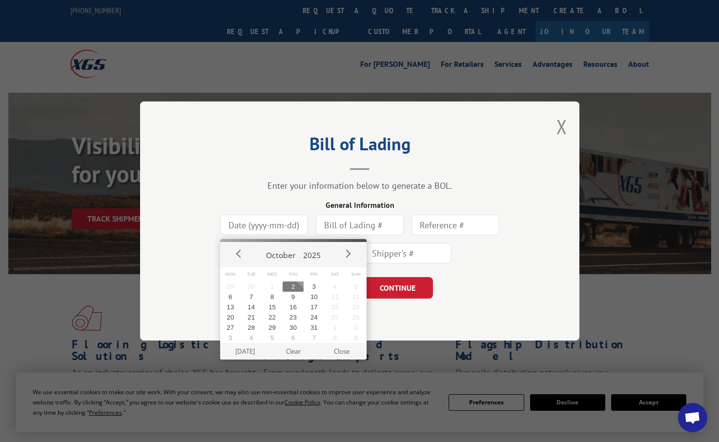
click at [281, 226] on input at bounding box center [264, 225] width 88 height 21
click at [292, 286] on button "2" at bounding box center [293, 287] width 21 height 10
type input "[DATE]"
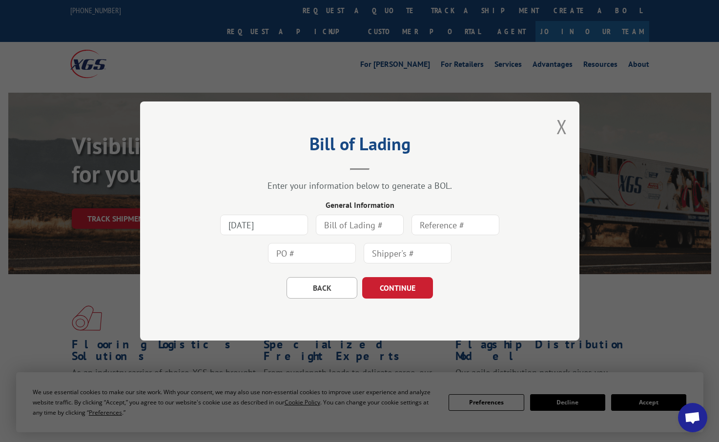
click at [366, 227] on input "text" at bounding box center [360, 225] width 88 height 21
type input "10225C-85226"
click at [398, 256] on input "text" at bounding box center [408, 253] width 88 height 21
type input "78718"
click at [422, 292] on button "CONTINUE" at bounding box center [397, 287] width 71 height 21
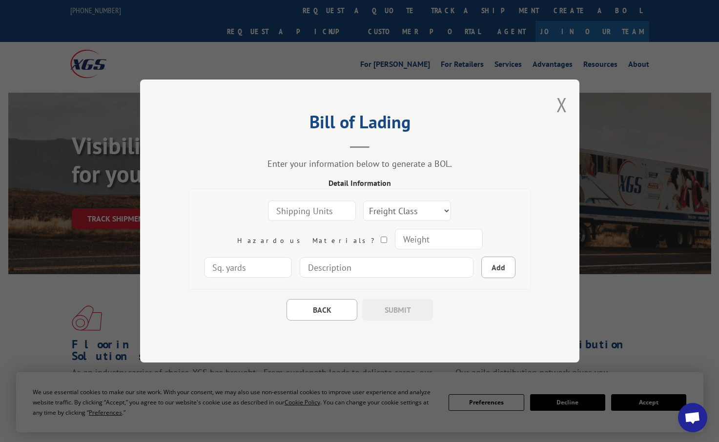
click at [291, 210] on input "number" at bounding box center [312, 211] width 88 height 21
type input "2"
click at [373, 213] on select "Freight Class 50 55 60 65 70 77 85 92 100 110 125 150 175 200 250 300 400 500 C…" at bounding box center [407, 211] width 88 height 21
select select "1"
click at [373, 212] on select "Freight Class 50 55 60 65 70 77 85 92 100 110 125 150 175 200 250 300 400 500 C…" at bounding box center [407, 211] width 88 height 21
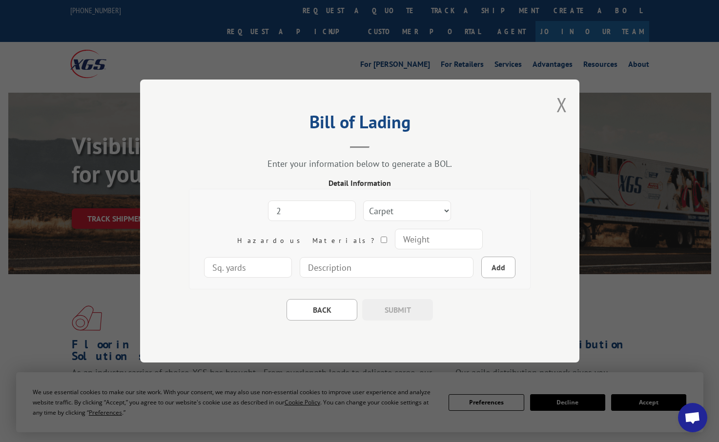
click at [395, 239] on input "number" at bounding box center [439, 239] width 88 height 21
type input "100"
click at [292, 257] on input "number" at bounding box center [248, 267] width 88 height 21
drag, startPoint x: 296, startPoint y: 242, endPoint x: 271, endPoint y: 238, distance: 25.6
click at [395, 238] on input "100" at bounding box center [439, 239] width 88 height 21
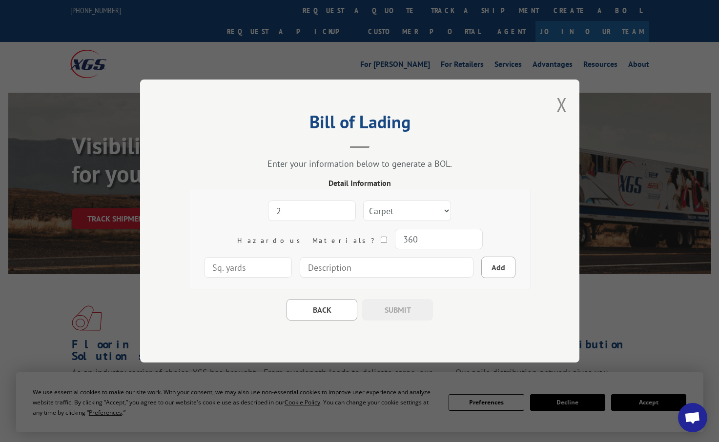
type input "360"
click at [292, 257] on input "number" at bounding box center [248, 267] width 88 height 21
type input "100"
click at [319, 273] on input at bounding box center [387, 267] width 174 height 21
type input "[PERSON_NAME] 20 MEDALLION"
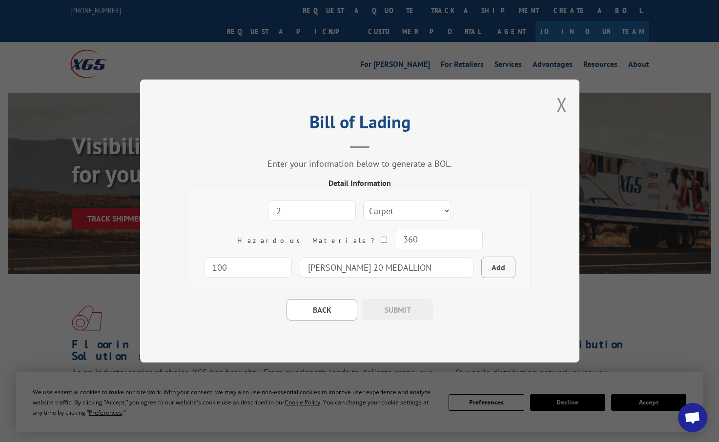
click at [482, 266] on button "Add" at bounding box center [499, 267] width 34 height 21
select select
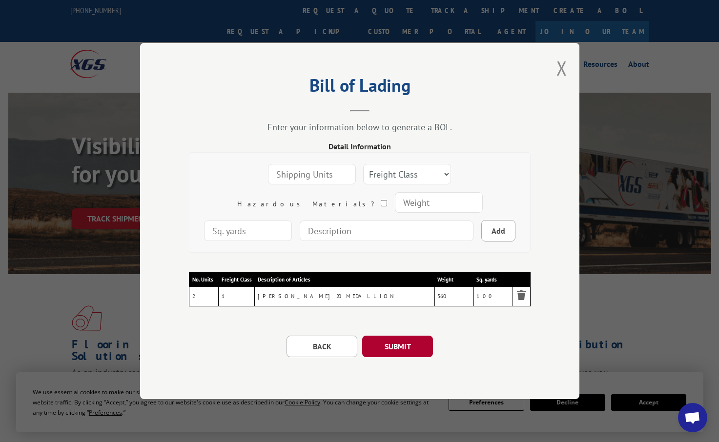
click at [408, 345] on button "SUBMIT" at bounding box center [397, 346] width 71 height 21
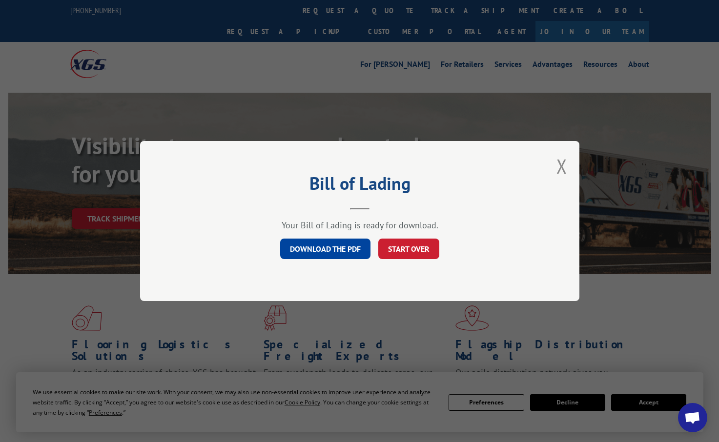
click at [345, 252] on link "DOWNLOAD THE PDF" at bounding box center [325, 249] width 90 height 21
click at [408, 249] on button "START OVER" at bounding box center [408, 249] width 61 height 21
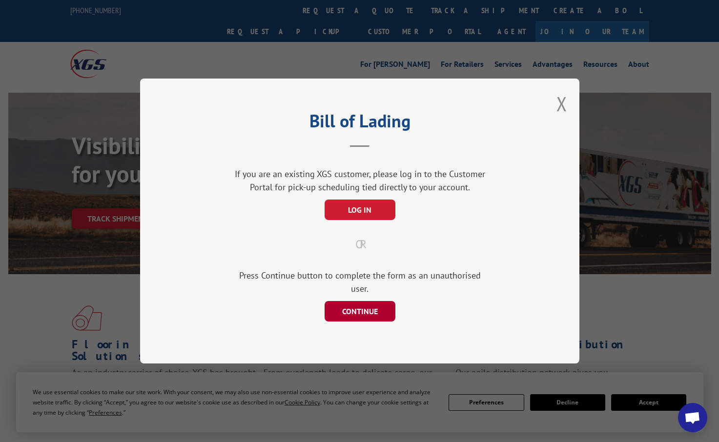
click at [372, 305] on button "CONTINUE" at bounding box center [359, 311] width 71 height 21
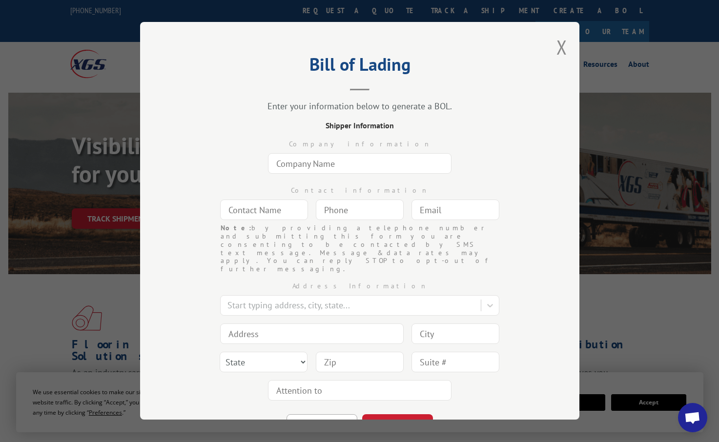
click at [284, 158] on input "text" at bounding box center [360, 163] width 184 height 21
type input "USA CARPETS"
type input "[PERSON_NAME]"
type input "[EMAIL_ADDRESS][DOMAIN_NAME]"
type input "[STREET_ADDRESS][PERSON_NAME]"
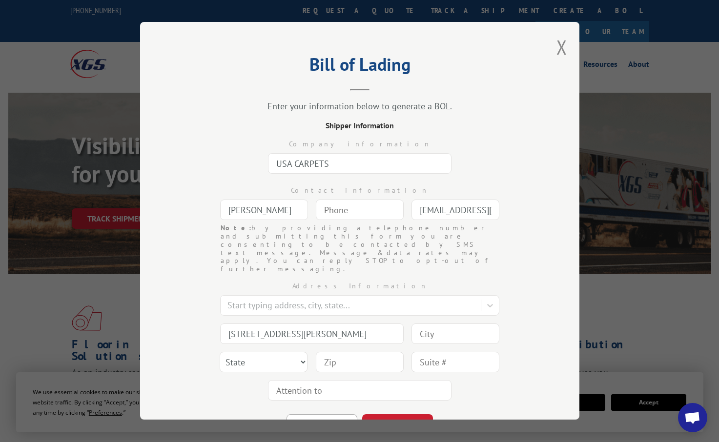
type input "[PERSON_NAME]"
type input "30720"
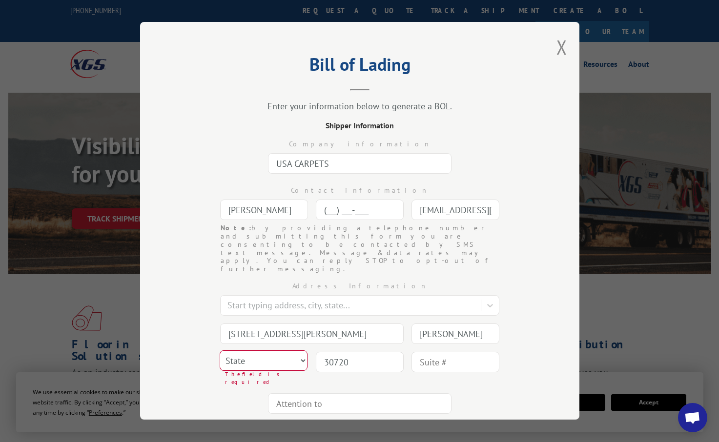
click at [323, 209] on input "(___) ___-____" at bounding box center [360, 210] width 88 height 21
type input "[PHONE_NUMBER]"
click at [267, 351] on select "State [US_STATE] [US_STATE] [US_STATE] [US_STATE] [US_STATE] [US_STATE] [US_STA…" at bounding box center [264, 361] width 88 height 21
select select "GA"
click at [220, 351] on select "State [US_STATE] [US_STATE] [US_STATE] [US_STATE] [US_STATE] [US_STATE] [US_STA…" at bounding box center [264, 361] width 88 height 21
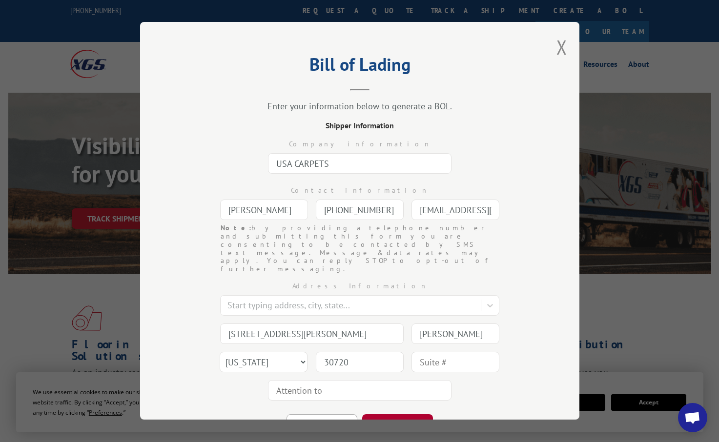
click at [388, 415] on button "CONTINUE" at bounding box center [397, 425] width 71 height 21
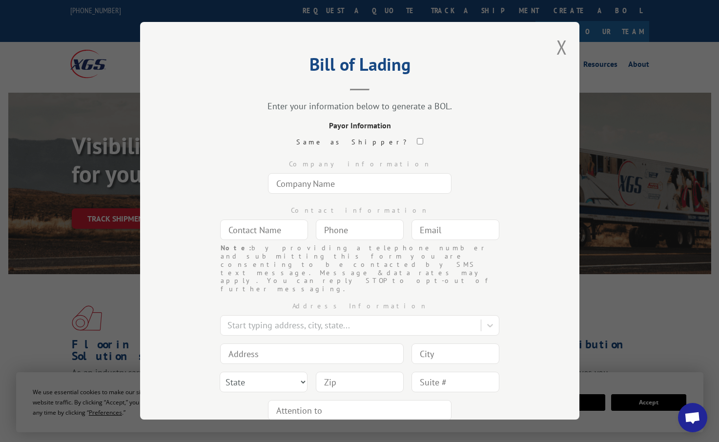
click at [383, 137] on div "Same as Shipper?" at bounding box center [360, 142] width 342 height 10
click at [417, 142] on input "checkbox" at bounding box center [420, 141] width 6 height 6
checkbox input "true"
type input "USA CARPETS"
type input "[PERSON_NAME]"
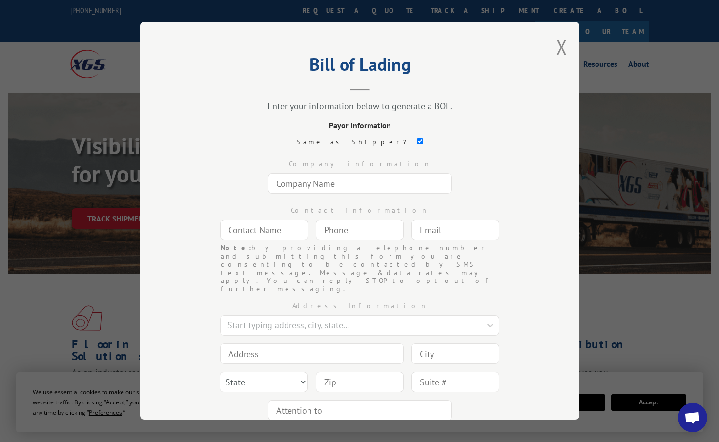
type input "[PHONE_NUMBER]"
type input "[EMAIL_ADDRESS][DOMAIN_NAME]"
type input "[STREET_ADDRESS][PERSON_NAME]"
type input "[PERSON_NAME]"
select select "GA"
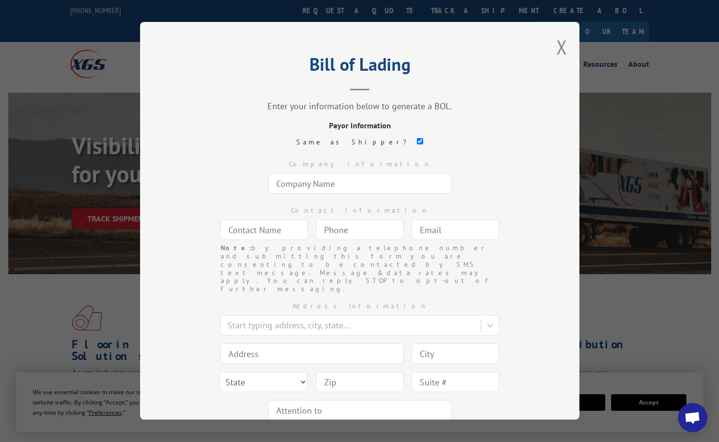
type input "30720"
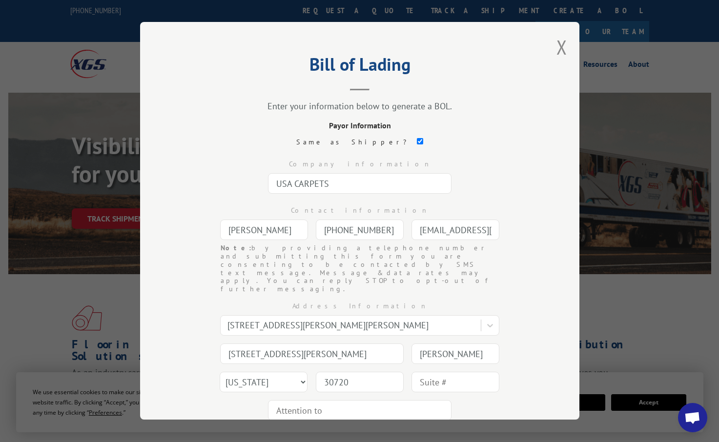
click at [406, 435] on button "CONTINUE" at bounding box center [397, 445] width 71 height 21
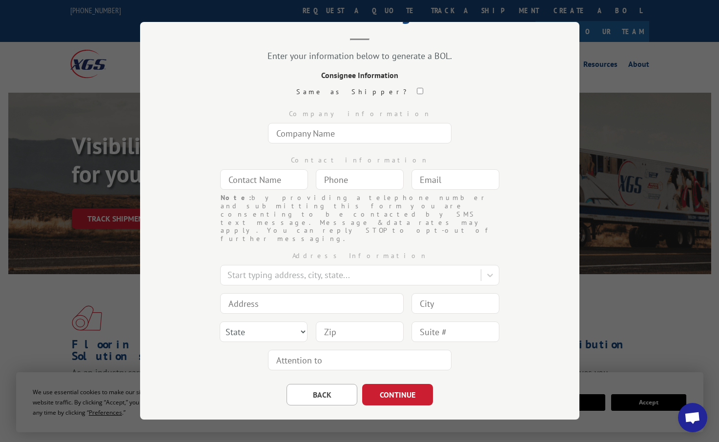
scroll to position [54, 0]
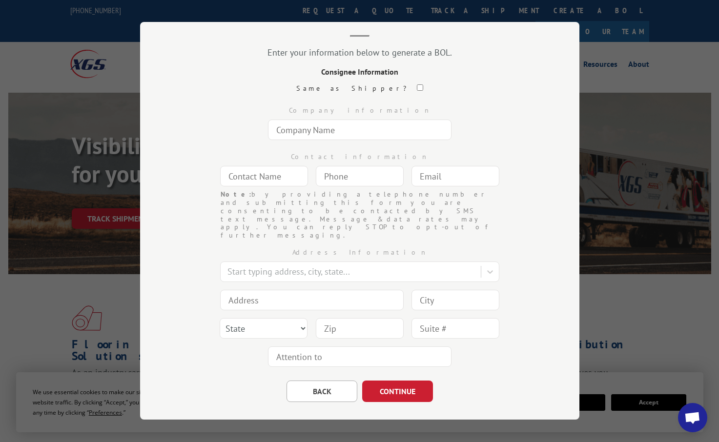
click at [295, 130] on input "text" at bounding box center [360, 130] width 184 height 21
type input "WAUKESHA SOUTH-CORE ROBOTICS"
click at [263, 181] on input "text" at bounding box center [264, 176] width 88 height 21
type input "[PERSON_NAME]"
click at [317, 182] on input "(___) ___-____" at bounding box center [360, 176] width 88 height 21
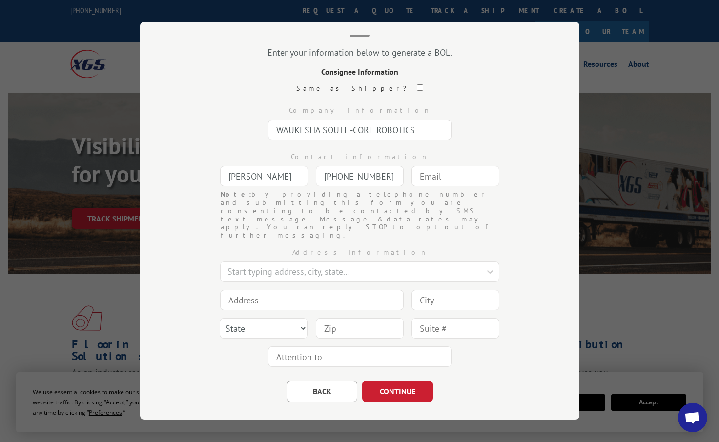
type input "[PHONE_NUMBER]"
click at [418, 174] on input "text" at bounding box center [456, 176] width 88 height 21
click at [447, 177] on input "text" at bounding box center [456, 176] width 88 height 21
type input "[EMAIL_ADDRESS][DOMAIN_NAME]"
type input "[STREET_ADDRESS][PERSON_NAME]"
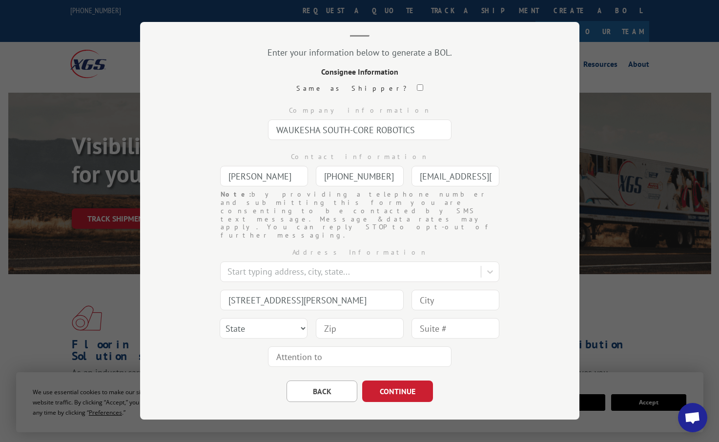
type input "[PERSON_NAME]"
select select "GA"
type input "30720"
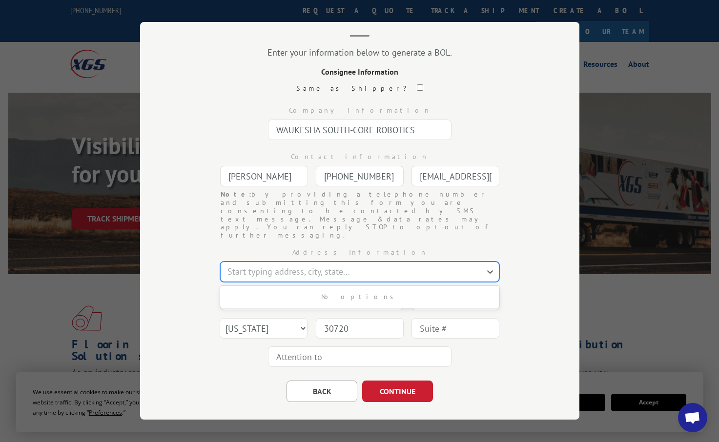
click at [247, 266] on div at bounding box center [352, 272] width 249 height 13
click at [244, 267] on input "401 EROBERTA" at bounding box center [258, 272] width 60 height 11
type input "401 E [PERSON_NAME]"
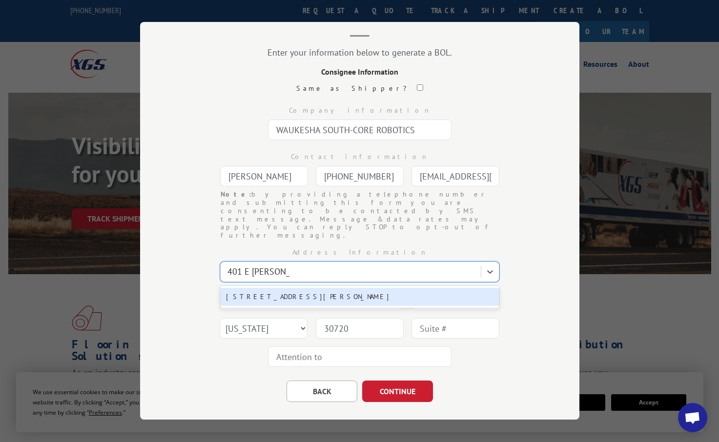
click at [297, 288] on div "[STREET_ADDRESS][PERSON_NAME]" at bounding box center [359, 297] width 279 height 18
type input "[STREET_ADDRESS][PERSON_NAME]"
type input "Waukesha"
select select "WI"
type input "53186"
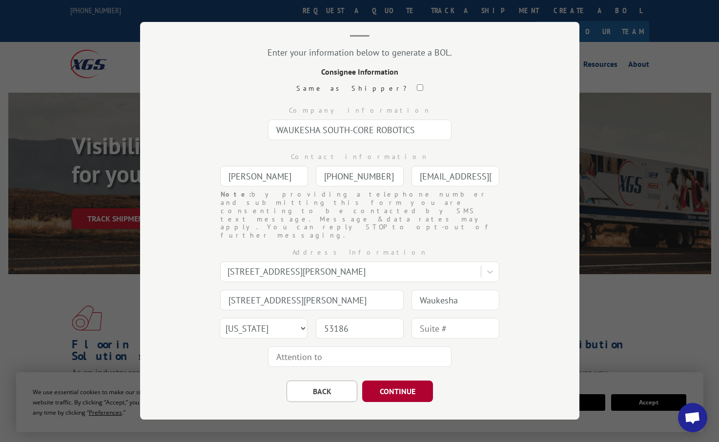
click at [397, 381] on button "CONTINUE" at bounding box center [397, 391] width 71 height 21
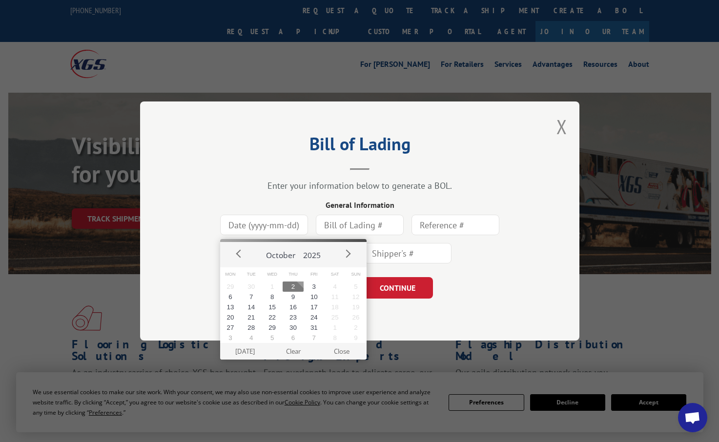
click at [272, 226] on input at bounding box center [264, 225] width 88 height 21
click at [294, 286] on button "2" at bounding box center [293, 287] width 21 height 10
type input "[DATE]"
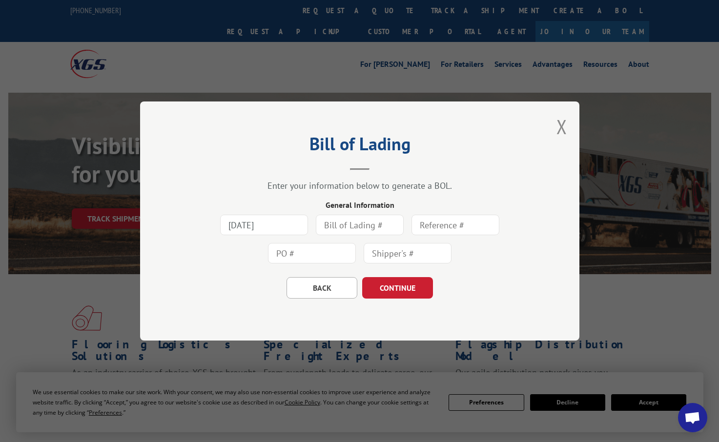
click at [336, 231] on input "text" at bounding box center [360, 225] width 88 height 21
type input "10225F-53186"
click at [392, 264] on div at bounding box center [408, 253] width 88 height 22
click at [392, 255] on input "text" at bounding box center [408, 253] width 88 height 21
type input "78718"
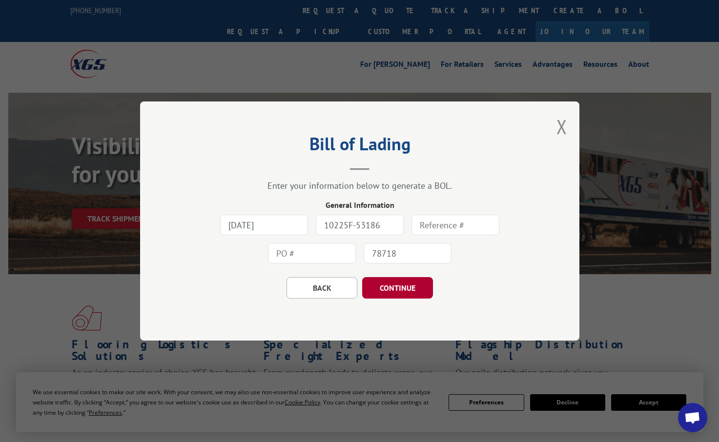
click at [409, 294] on button "CONTINUE" at bounding box center [397, 287] width 71 height 21
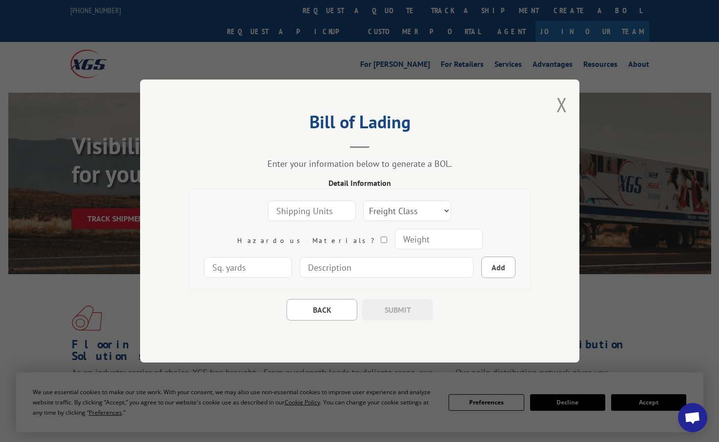
click at [291, 218] on input "number" at bounding box center [312, 211] width 88 height 21
type input "2"
click at [363, 208] on select "Freight Class 50 55 60 65 70 77 85 92 100 110 125 150 175 200 250 300 400 500 C…" at bounding box center [407, 211] width 88 height 21
select select "1"
click at [363, 201] on select "Freight Class 50 55 60 65 70 77 85 92 100 110 125 150 175 200 250 300 400 500 C…" at bounding box center [407, 211] width 88 height 21
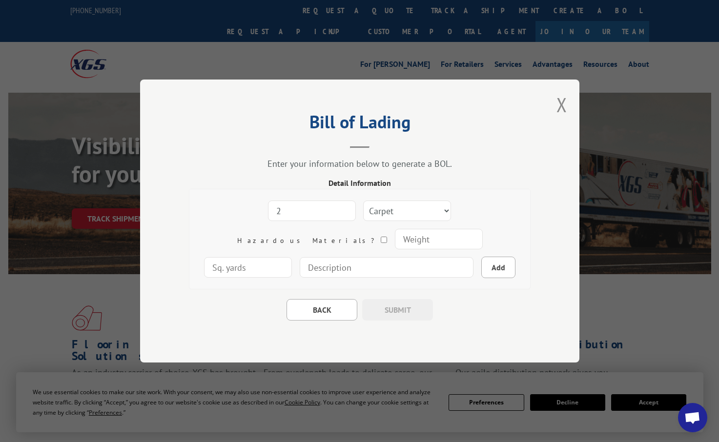
click at [395, 243] on input "number" at bounding box center [439, 239] width 88 height 21
type input "360"
click at [292, 257] on input "number" at bounding box center [248, 267] width 88 height 21
type input "100"
click at [331, 272] on input at bounding box center [387, 267] width 174 height 21
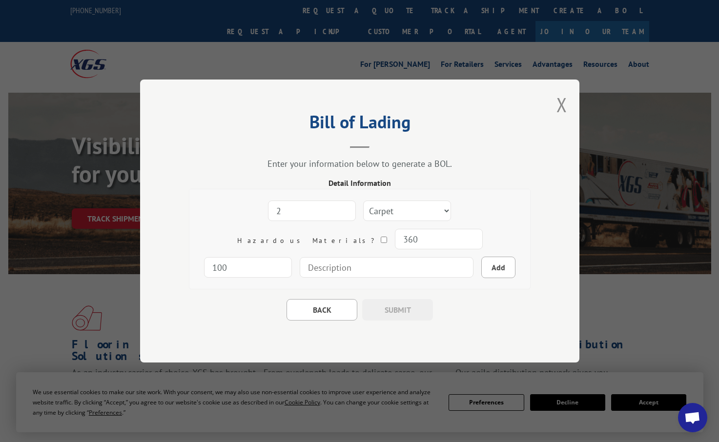
type input "[PERSON_NAME] 20 MEDALLION"
click at [482, 262] on button "Add" at bounding box center [499, 267] width 34 height 21
select select
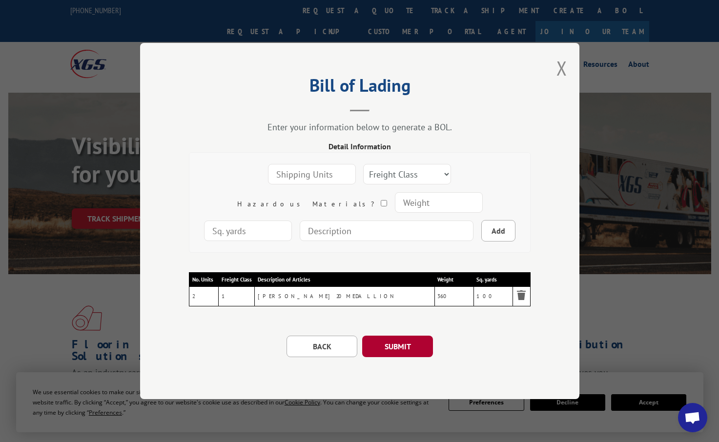
click at [399, 351] on button "SUBMIT" at bounding box center [397, 346] width 71 height 21
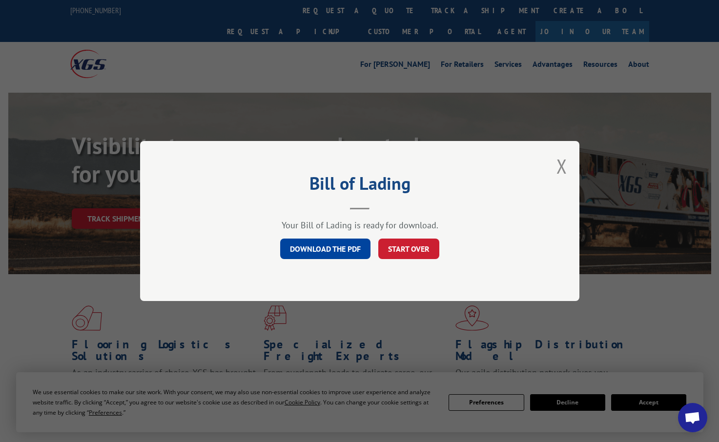
click at [340, 247] on link "DOWNLOAD THE PDF" at bounding box center [325, 249] width 90 height 21
click at [409, 253] on button "START OVER" at bounding box center [408, 249] width 61 height 21
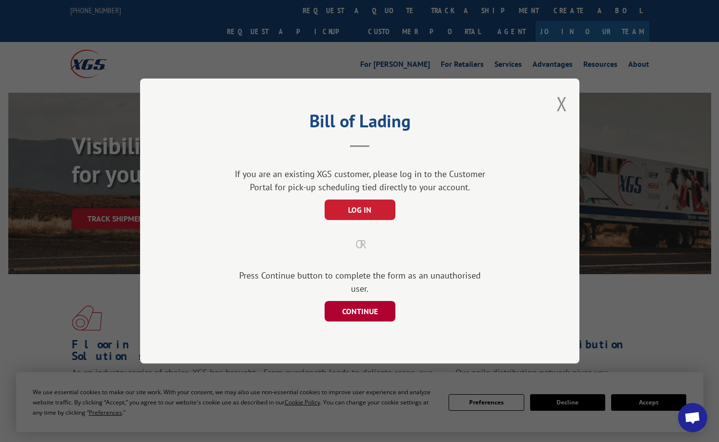
click at [361, 307] on button "CONTINUE" at bounding box center [359, 311] width 71 height 21
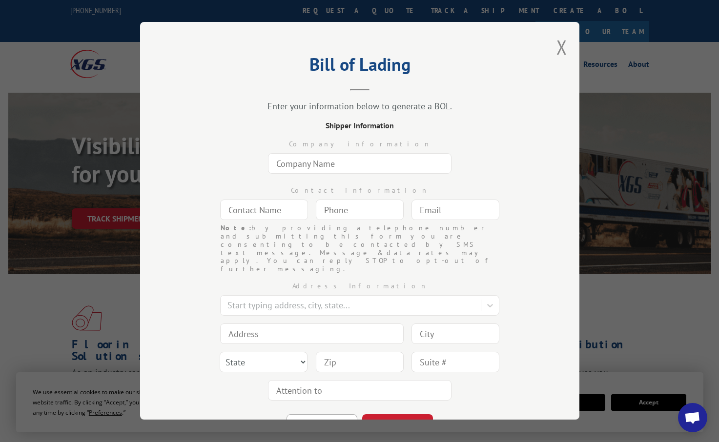
click at [335, 167] on input "text" at bounding box center [360, 163] width 184 height 21
type input "USA CARPETS"
type input "[PERSON_NAME]"
type input "[EMAIL_ADDRESS][DOMAIN_NAME]"
type input "[STREET_ADDRESS][PERSON_NAME]"
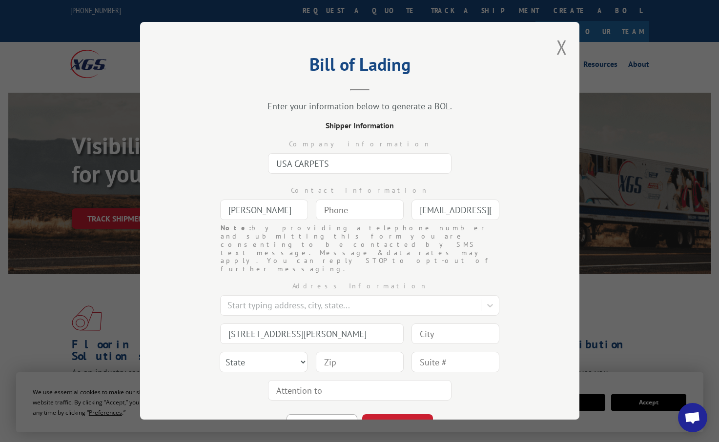
type input "[PERSON_NAME]"
type input "30720"
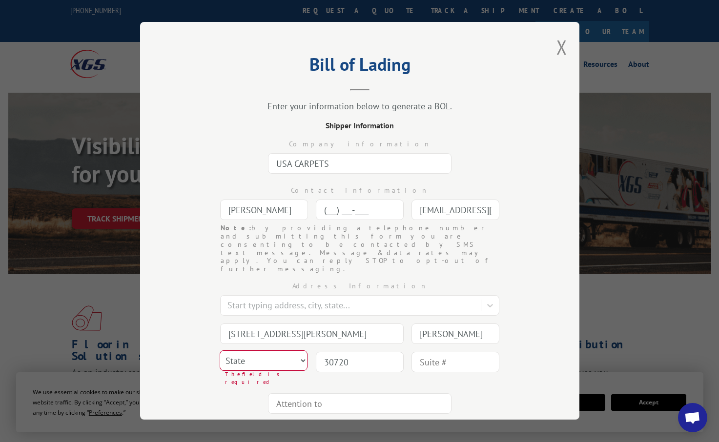
click at [326, 211] on input "(___) ___-____" at bounding box center [360, 210] width 88 height 21
type input "[PHONE_NUMBER]"
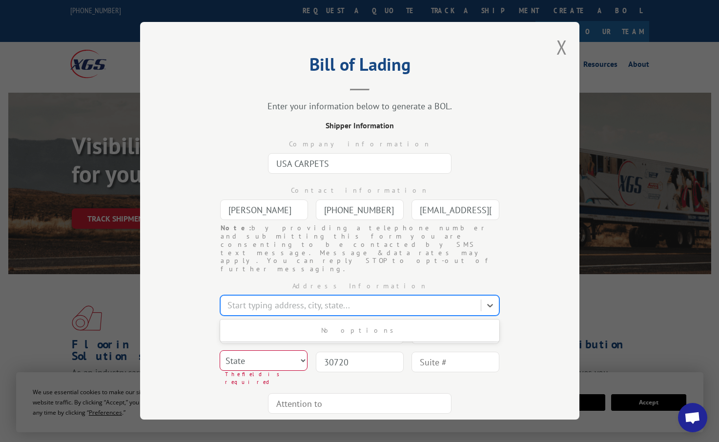
click at [242, 299] on div at bounding box center [352, 305] width 249 height 13
type input "A"
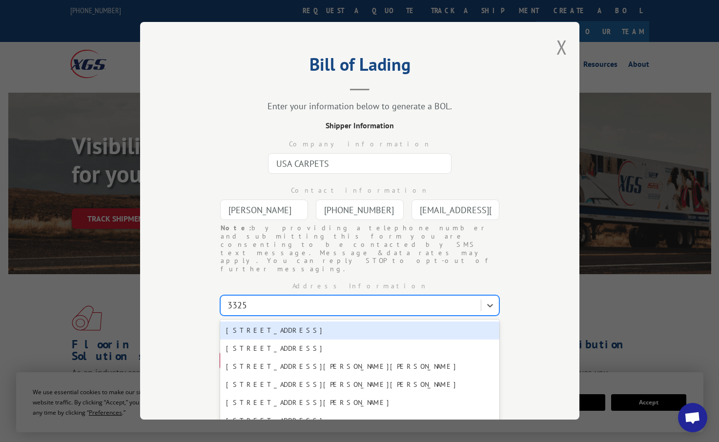
type input "3325 S"
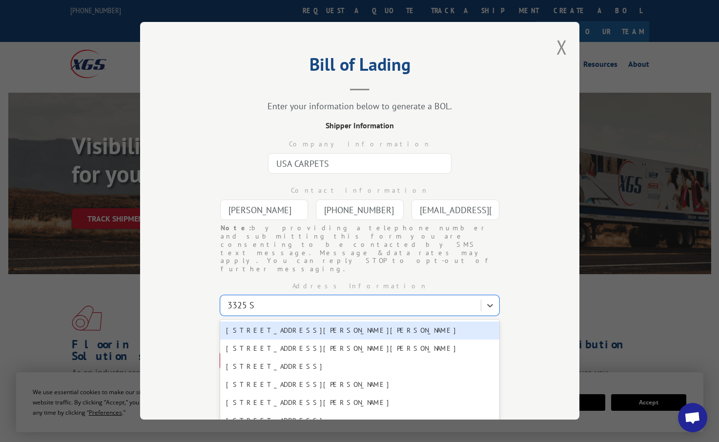
click at [287, 322] on div "[STREET_ADDRESS][PERSON_NAME][PERSON_NAME]" at bounding box center [359, 331] width 279 height 18
select select "GA"
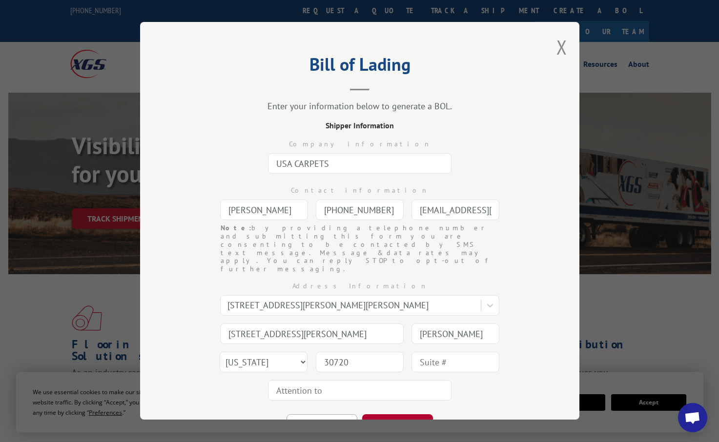
click at [389, 415] on button "CONTINUE" at bounding box center [397, 425] width 71 height 21
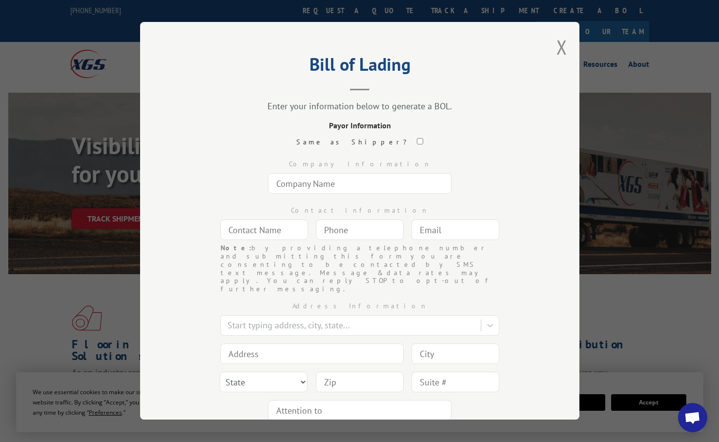
click at [381, 146] on div "Same as Shipper?" at bounding box center [360, 142] width 342 height 10
click at [417, 139] on input "checkbox" at bounding box center [420, 141] width 6 height 6
checkbox input "true"
type input "USA CARPETS"
type input "[PERSON_NAME]"
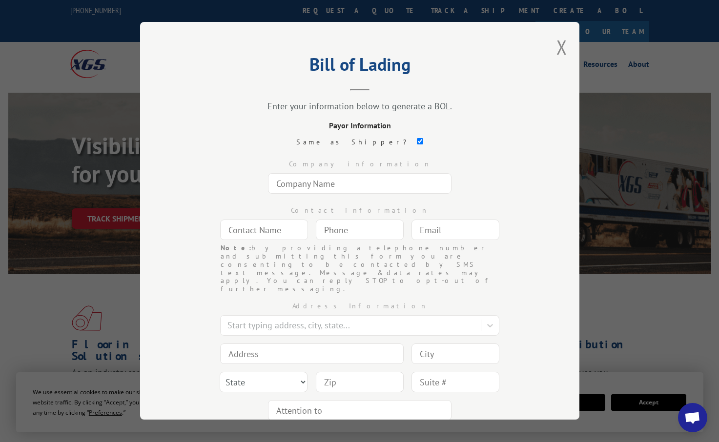
type input "[PHONE_NUMBER]"
type input "[EMAIL_ADDRESS][DOMAIN_NAME]"
type input "[STREET_ADDRESS][PERSON_NAME]"
type input "[PERSON_NAME]"
select select "GA"
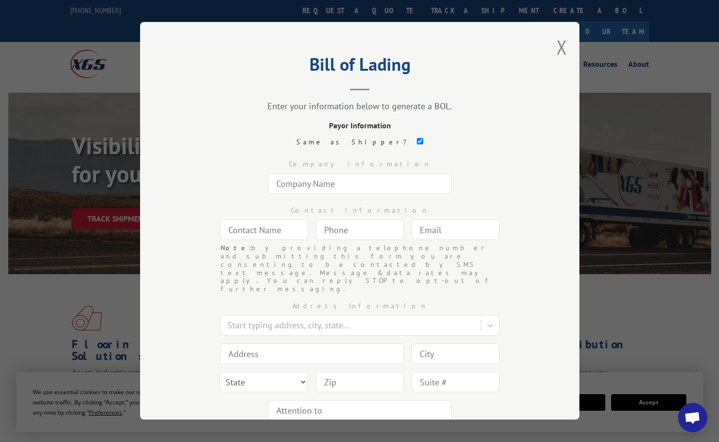
type input "30720"
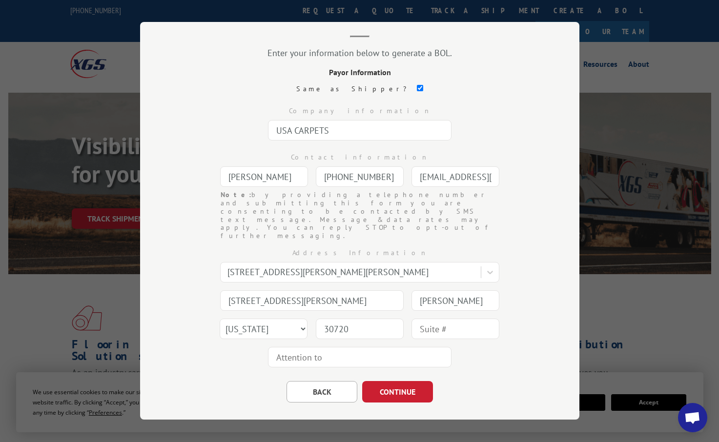
scroll to position [54, 0]
click at [390, 381] on button "CONTINUE" at bounding box center [397, 391] width 71 height 21
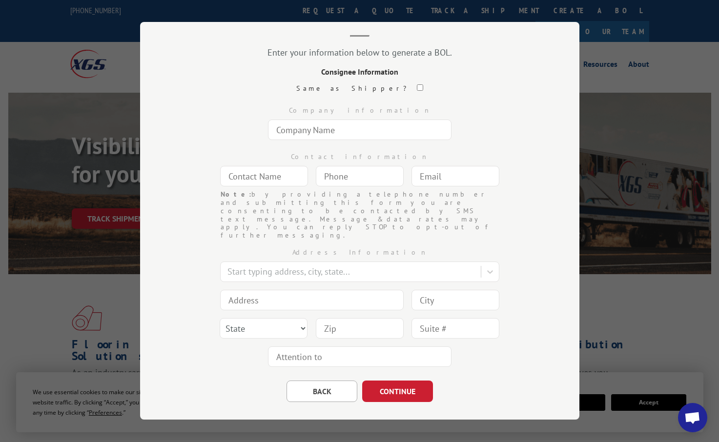
click at [305, 134] on input "text" at bounding box center [360, 130] width 184 height 21
type input "[PERSON_NAME][GEOGRAPHIC_DATA]"
click at [275, 179] on input "text" at bounding box center [264, 176] width 88 height 21
type input "[PERSON_NAME]"
click at [351, 177] on input "(___) ___-____" at bounding box center [360, 176] width 88 height 21
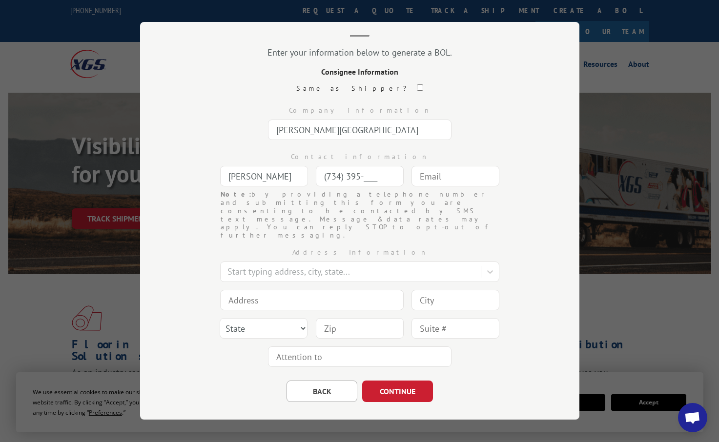
click at [373, 179] on input "(734) 395-____" at bounding box center [360, 176] width 88 height 21
click at [359, 178] on input "(734) 395-____" at bounding box center [360, 176] width 88 height 21
type input "[PHONE_NUMBER]"
click at [422, 178] on input "text" at bounding box center [456, 176] width 88 height 21
type input "[EMAIL_ADDRESS][DOMAIN_NAME]"
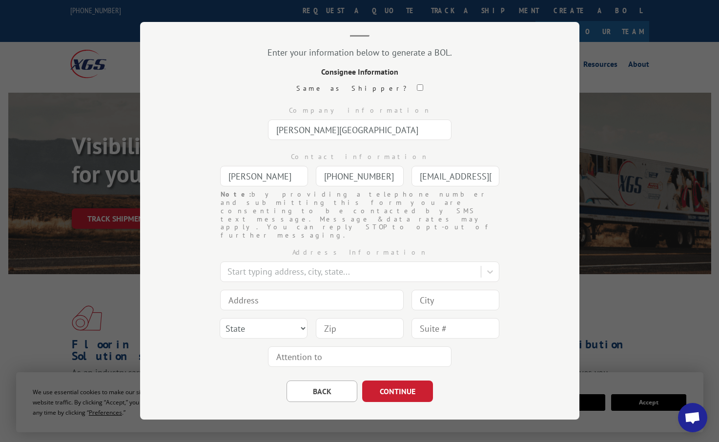
type input "[STREET_ADDRESS][PERSON_NAME]"
type input "[PERSON_NAME]"
select select "GA"
type input "30720"
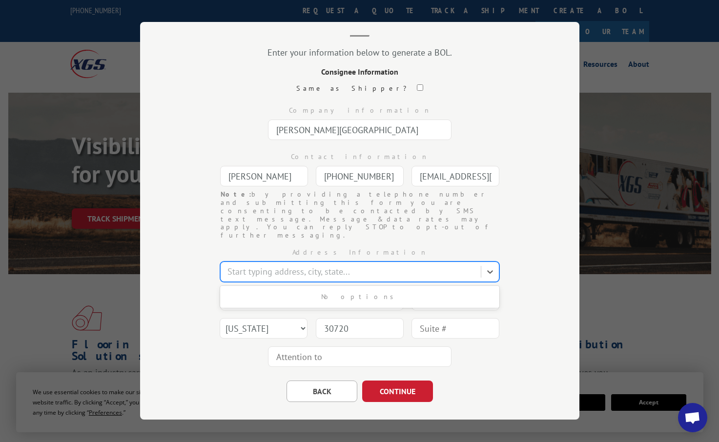
click at [238, 266] on div at bounding box center [352, 272] width 249 height 13
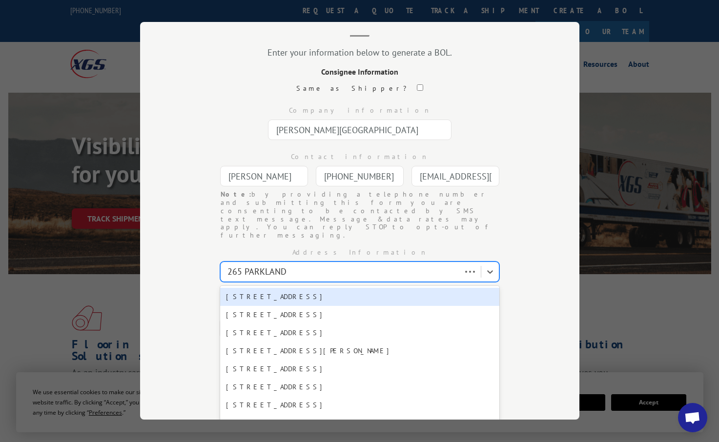
type input "265 PARKLAND"
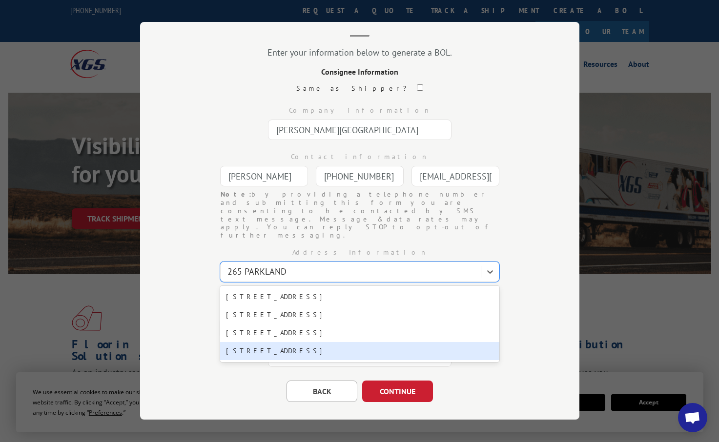
click at [275, 342] on div "[STREET_ADDRESS]" at bounding box center [359, 351] width 279 height 18
type input "[STREET_ADDRESS]"
type input "[PERSON_NAME][GEOGRAPHIC_DATA]"
select select "MI"
type input "48103"
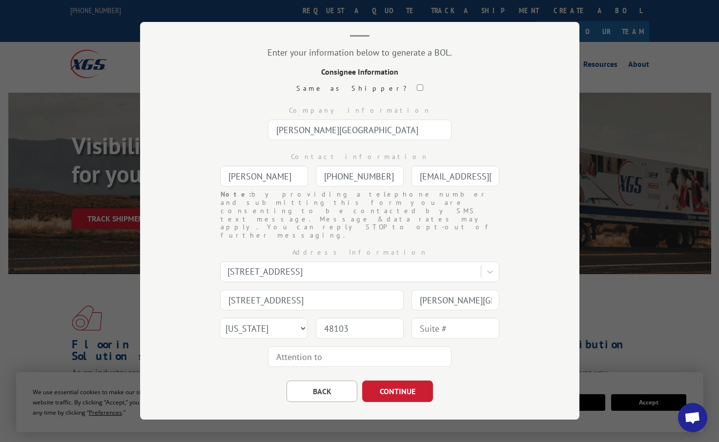
click at [329, 347] on input "text" at bounding box center [360, 357] width 184 height 21
click at [391, 381] on button "CONTINUE" at bounding box center [397, 391] width 71 height 21
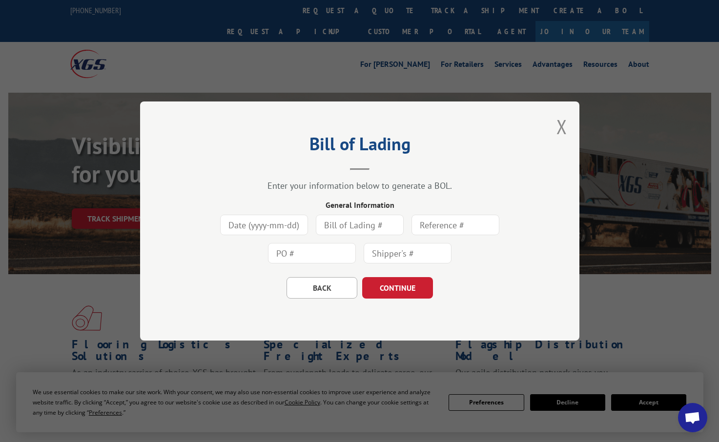
scroll to position [0, 0]
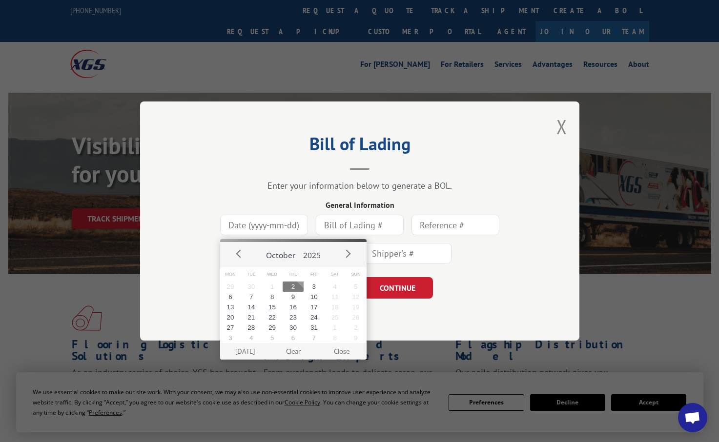
click at [282, 225] on input at bounding box center [264, 225] width 88 height 21
click at [293, 288] on button "2" at bounding box center [293, 287] width 21 height 10
type input "[DATE]"
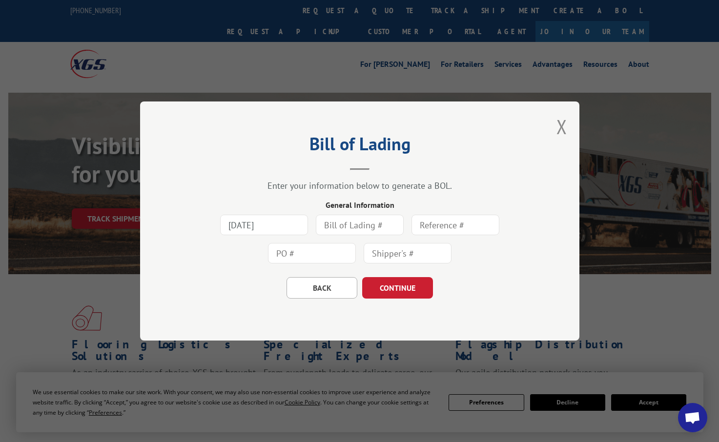
click at [342, 231] on input "text" at bounding box center [360, 225] width 88 height 21
type input "10225G-48103"
click at [400, 256] on input "text" at bounding box center [408, 253] width 88 height 21
type input "78718"
click at [417, 289] on button "CONTINUE" at bounding box center [397, 287] width 71 height 21
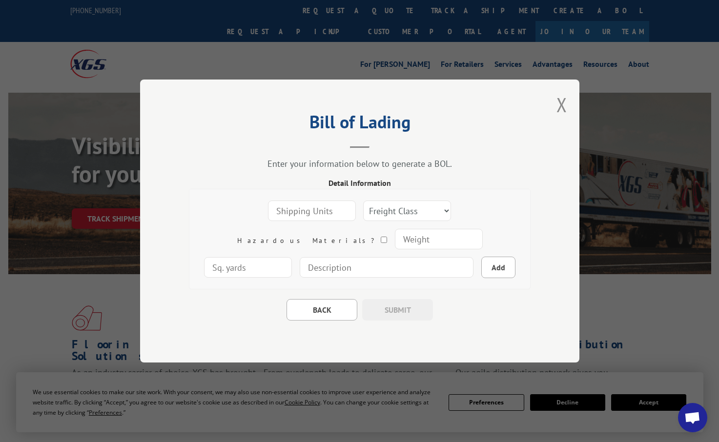
click at [289, 213] on input "number" at bounding box center [312, 211] width 88 height 21
type input "2"
click at [363, 210] on select "Freight Class 50 55 60 65 70 77 85 92 100 110 125 150 175 200 250 300 400 500 C…" at bounding box center [407, 211] width 88 height 21
select select "1"
click at [363, 201] on select "Freight Class 50 55 60 65 70 77 85 92 100 110 125 150 175 200 250 300 400 500 C…" at bounding box center [407, 211] width 88 height 21
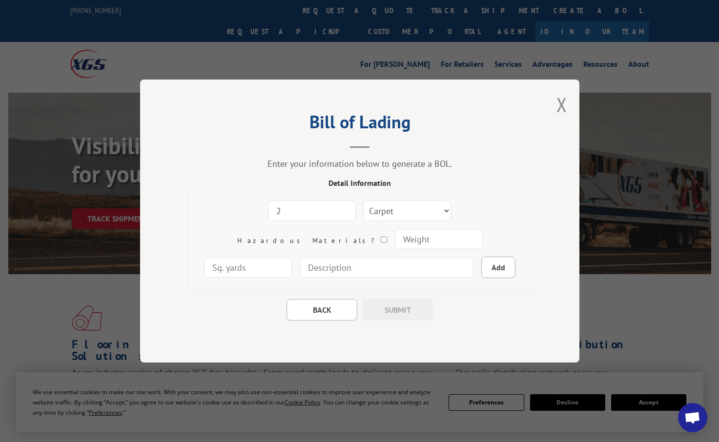
click at [395, 243] on input "number" at bounding box center [439, 239] width 88 height 21
type input "864"
click at [292, 257] on input "number" at bounding box center [248, 267] width 88 height 21
type input "247"
click at [482, 266] on button "Add" at bounding box center [499, 267] width 34 height 21
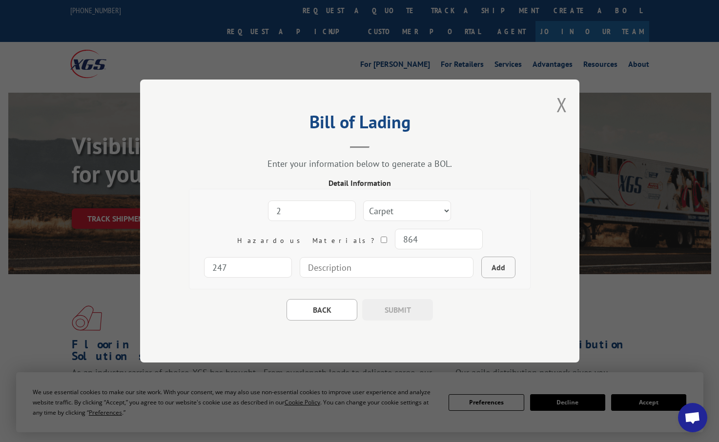
select select
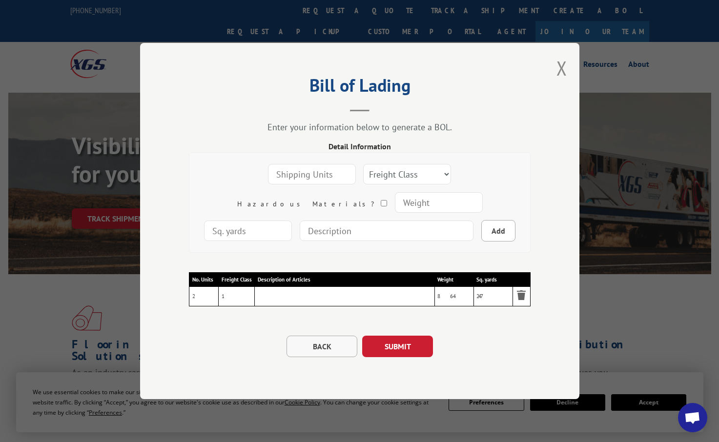
click at [317, 337] on button "BACK" at bounding box center [322, 346] width 71 height 21
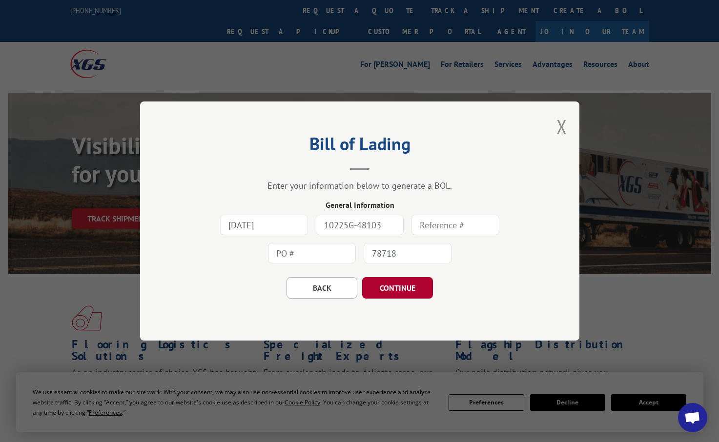
click at [393, 288] on button "CONTINUE" at bounding box center [397, 287] width 71 height 21
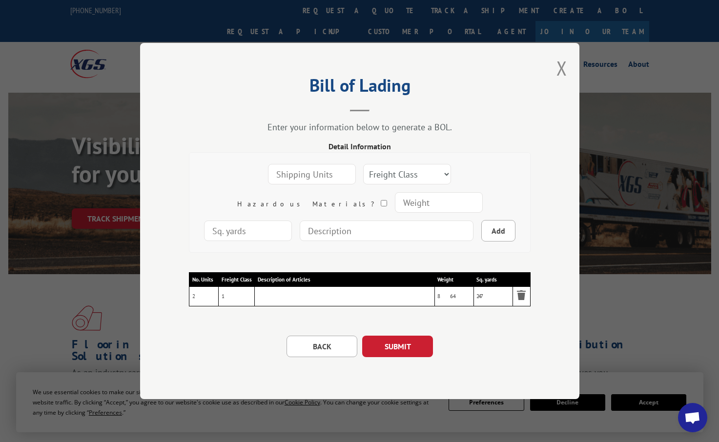
click at [319, 294] on td "Description of Articles" at bounding box center [344, 297] width 180 height 20
click at [291, 176] on input "number" at bounding box center [312, 174] width 88 height 21
type input "2"
click at [363, 177] on select "Freight Class 50 55 60 65 70 77 85 92 100 110 125 150 175 200 250 300 400 500 C…" at bounding box center [407, 174] width 88 height 21
select select "1"
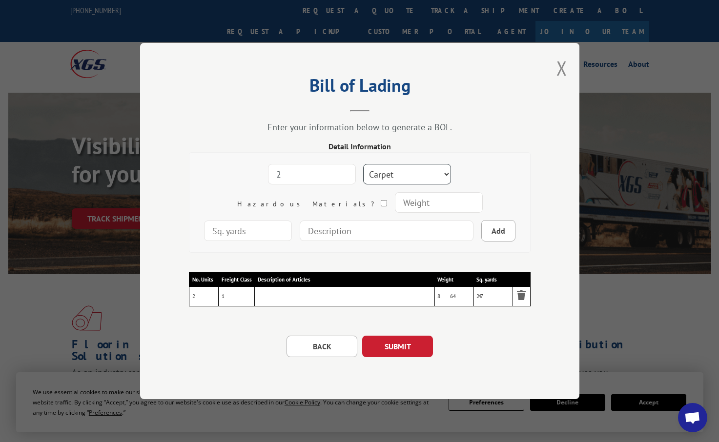
click at [363, 173] on select "Freight Class 50 55 60 65 70 77 85 92 100 110 125 150 175 200 250 300 400 500 C…" at bounding box center [407, 174] width 88 height 21
click at [395, 206] on input "number" at bounding box center [439, 202] width 88 height 21
type input "864"
type input "247"
click at [300, 234] on input at bounding box center [387, 231] width 174 height 21
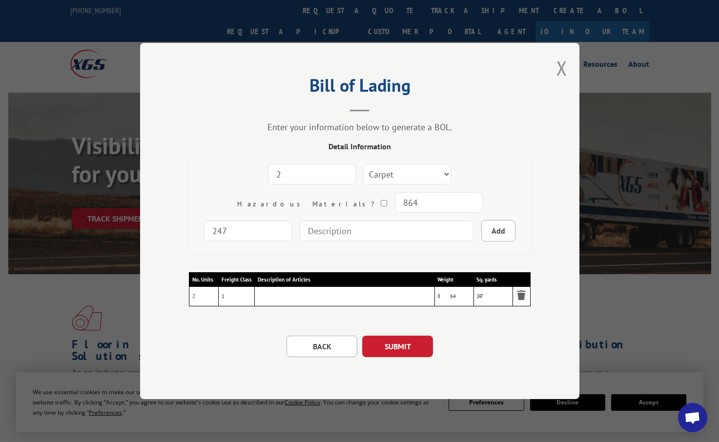
type input "[PERSON_NAME] 20 MEDALLION"
click at [398, 348] on button "SUBMIT" at bounding box center [397, 346] width 71 height 21
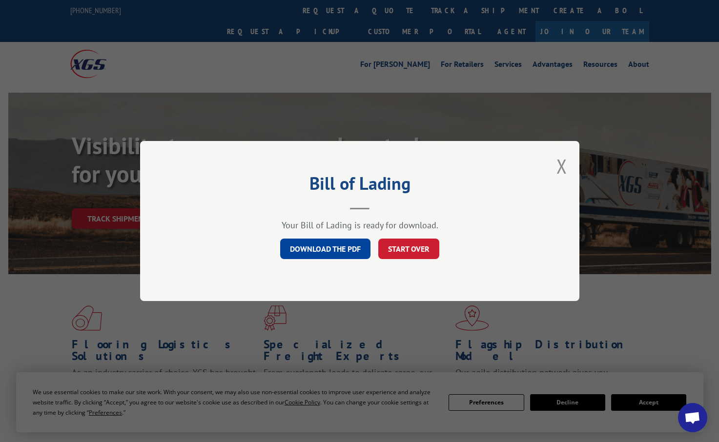
click at [333, 248] on link "DOWNLOAD THE PDF" at bounding box center [325, 249] width 90 height 21
